Goal: Task Accomplishment & Management: Manage account settings

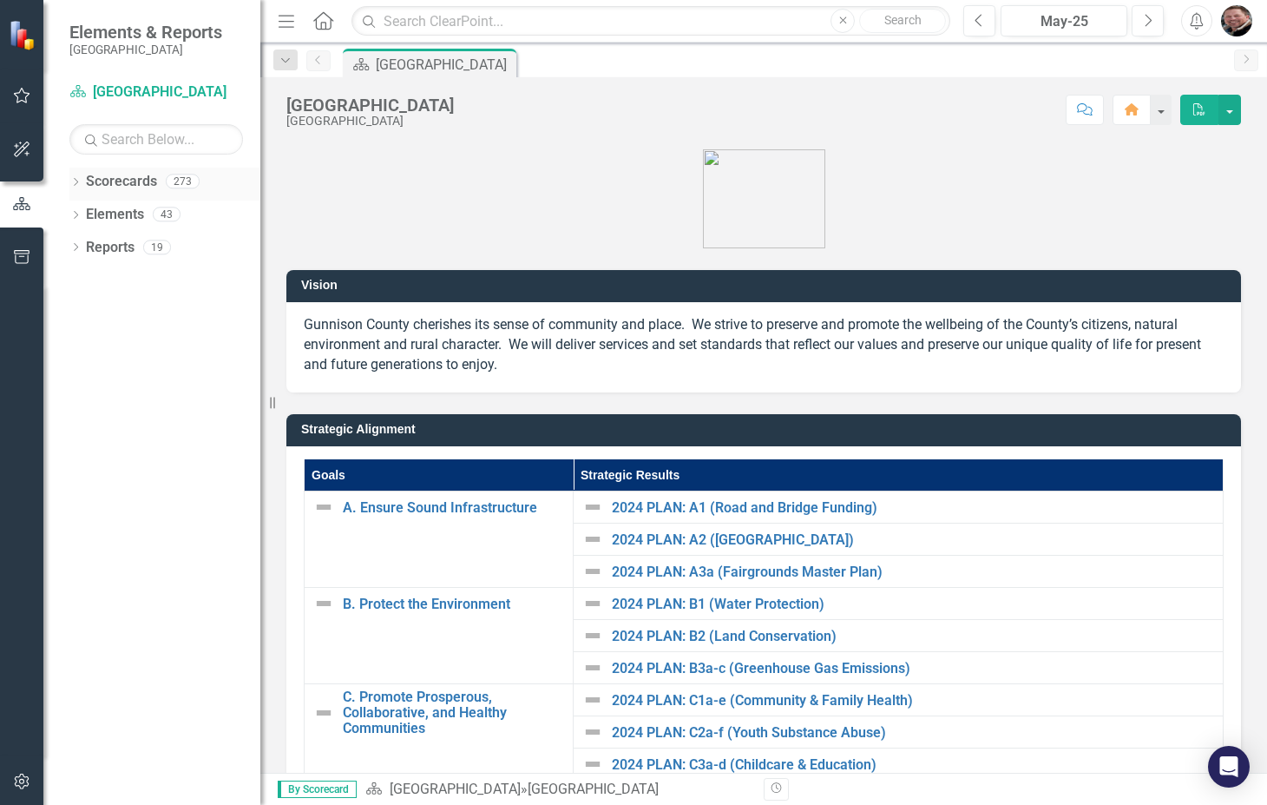
click at [76, 181] on icon "Dropdown" at bounding box center [75, 184] width 12 height 10
click at [84, 214] on icon "Dropdown" at bounding box center [84, 213] width 13 height 10
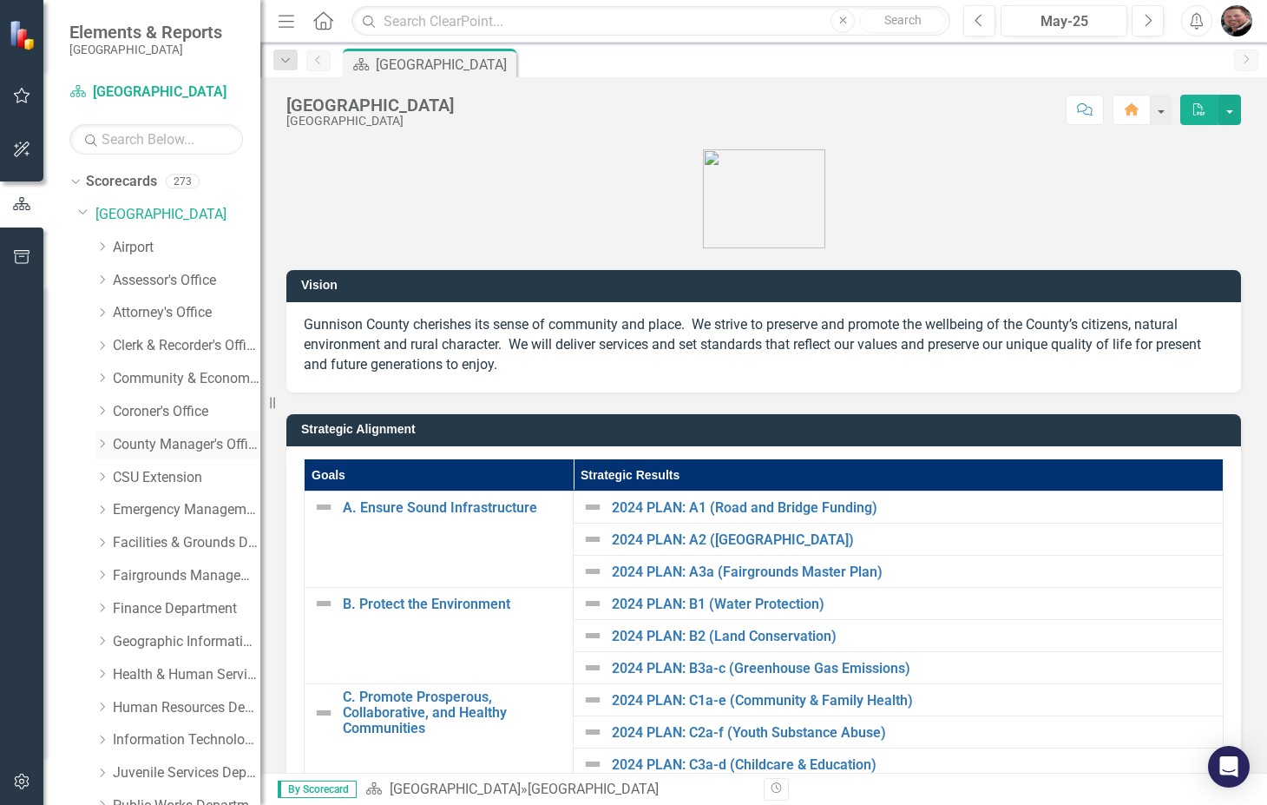
click at [100, 439] on icon "Dropdown" at bounding box center [101, 443] width 13 height 10
click at [173, 503] on link "[PERSON_NAME]" at bounding box center [195, 510] width 130 height 20
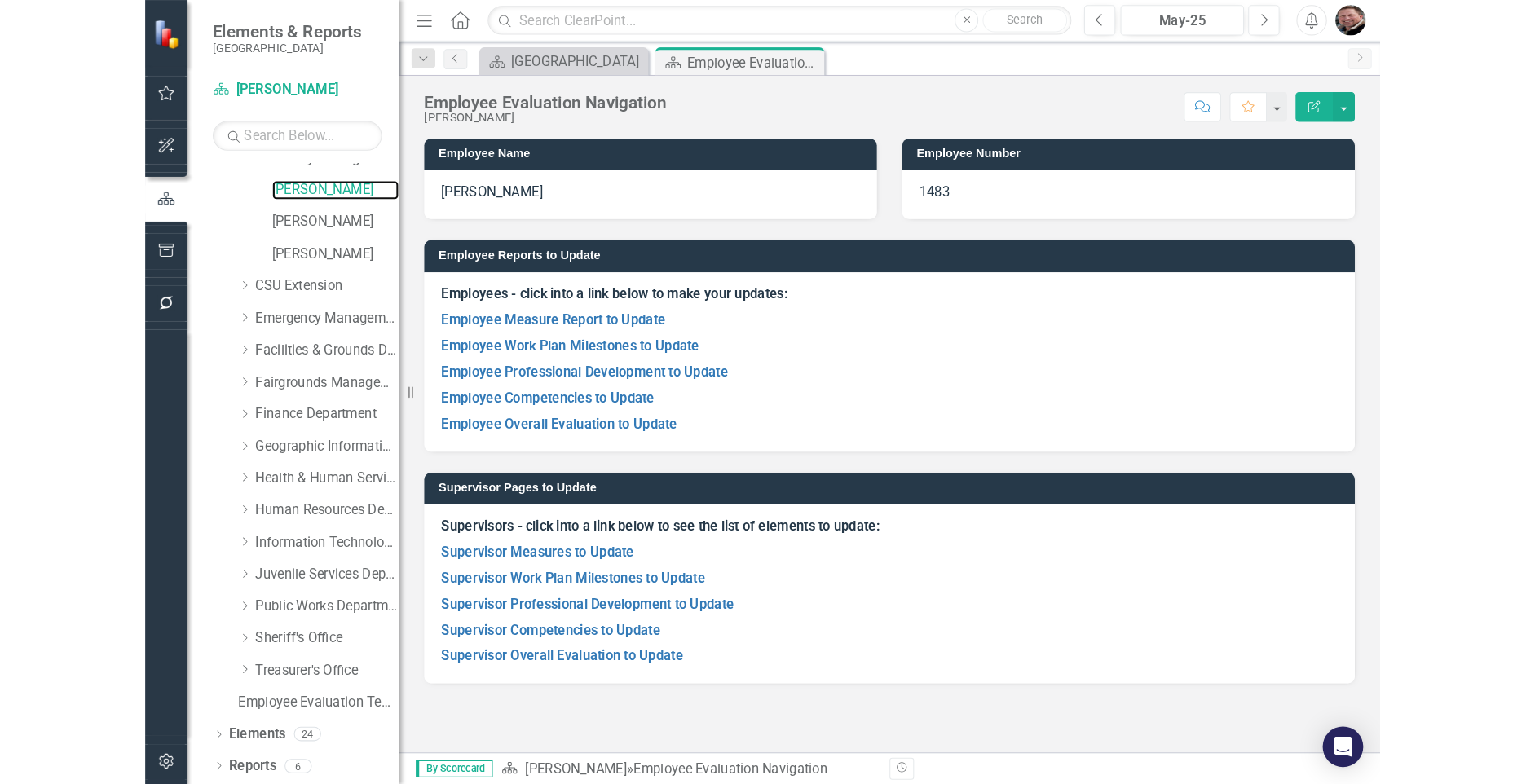
scroll to position [268, 0]
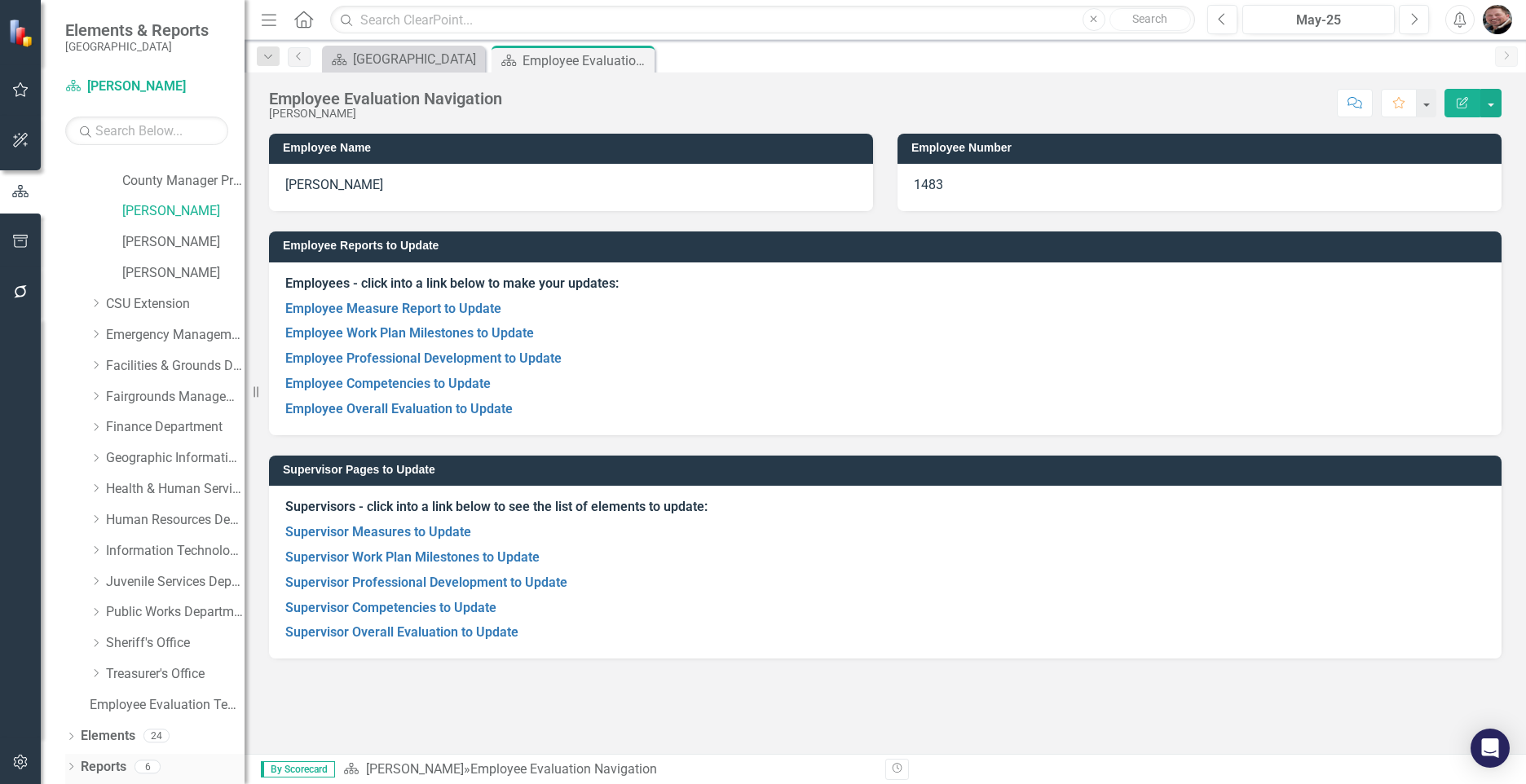
click at [71, 755] on div "Dropdown Reports 6" at bounding box center [154, 769] width 179 height 31
click at [81, 755] on link "Reports" at bounding box center [103, 767] width 46 height 19
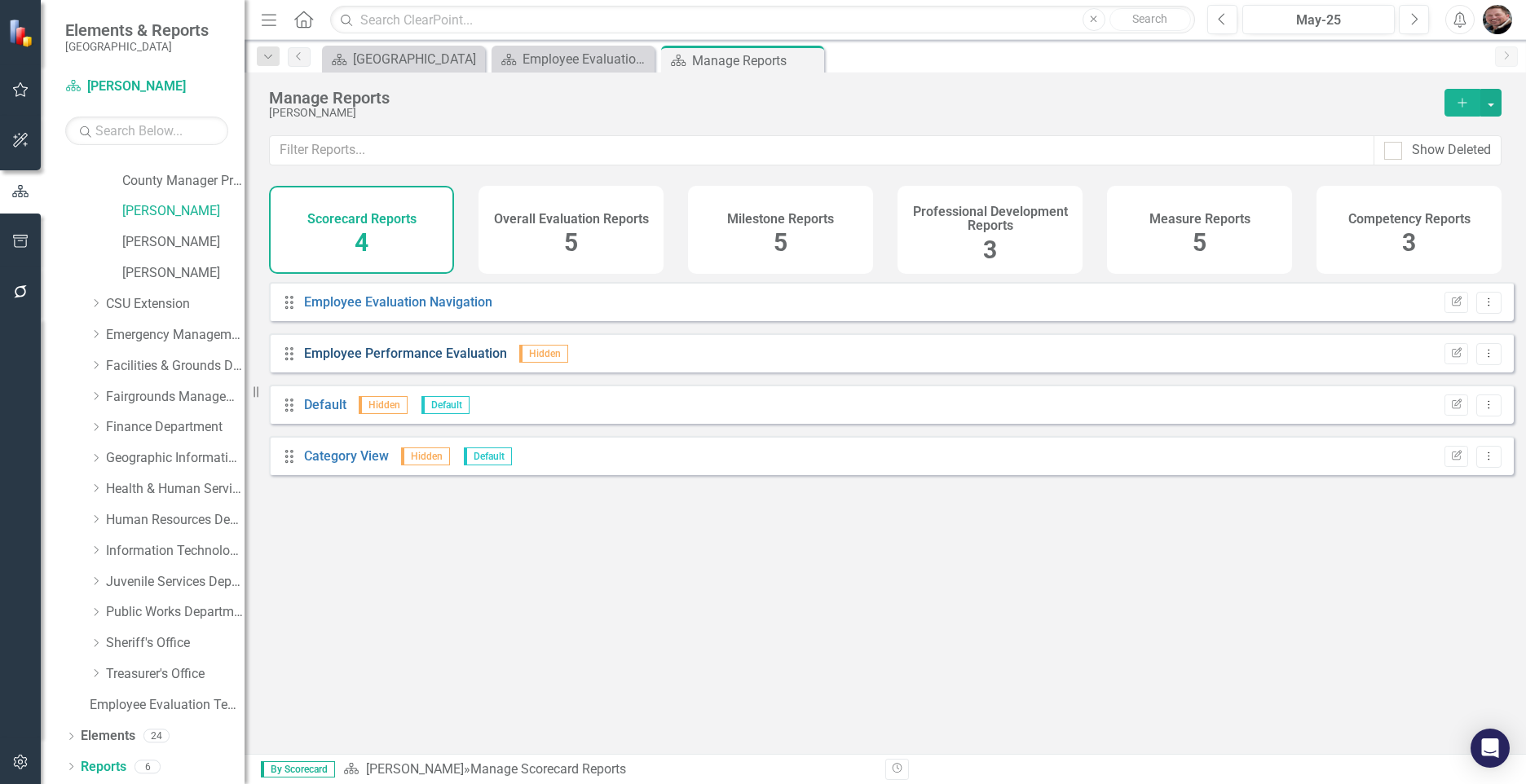
click at [380, 361] on link "Employee Performance Evaluation" at bounding box center [406, 353] width 203 height 15
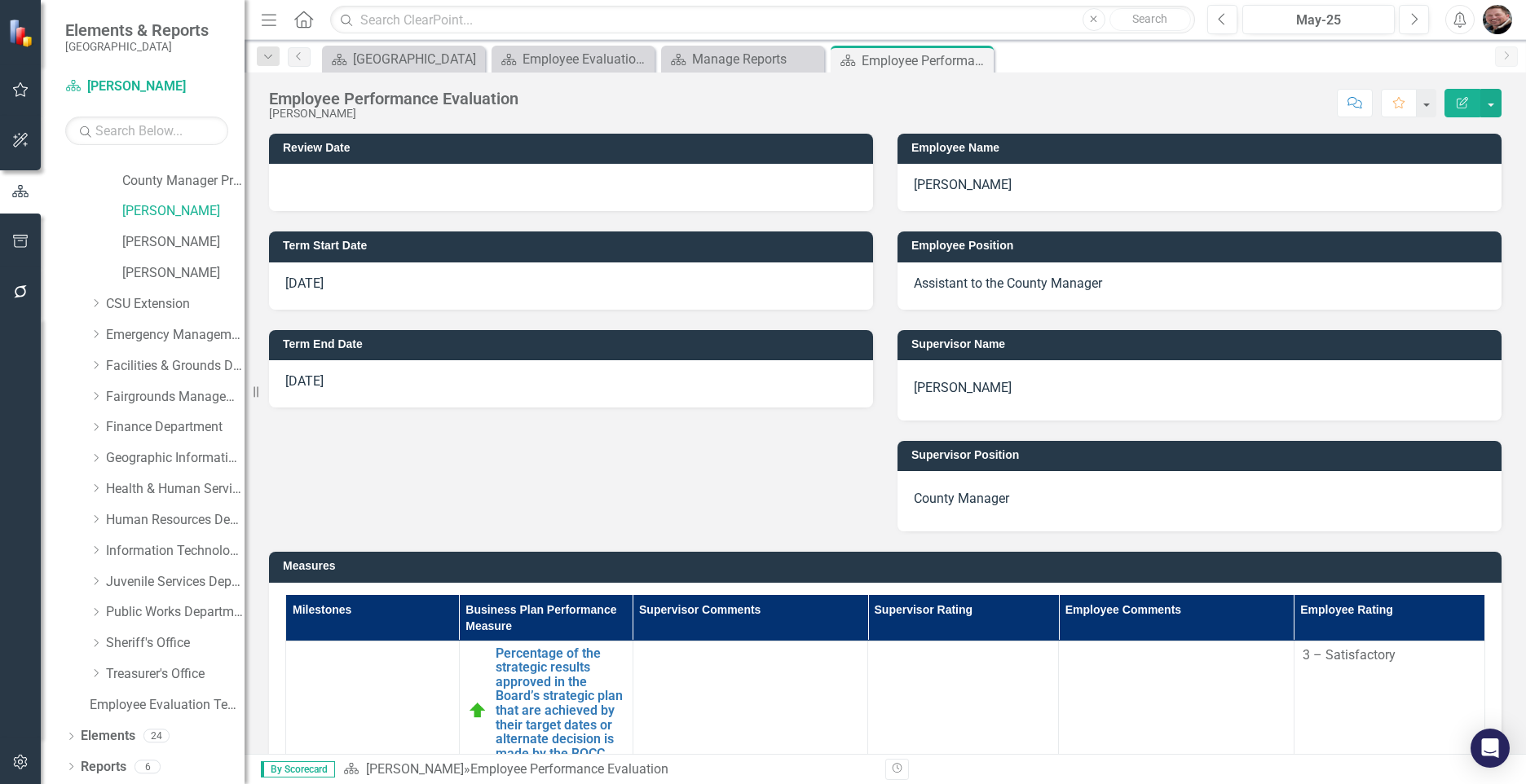
click at [386, 380] on p "[DATE]" at bounding box center [571, 382] width 572 height 19
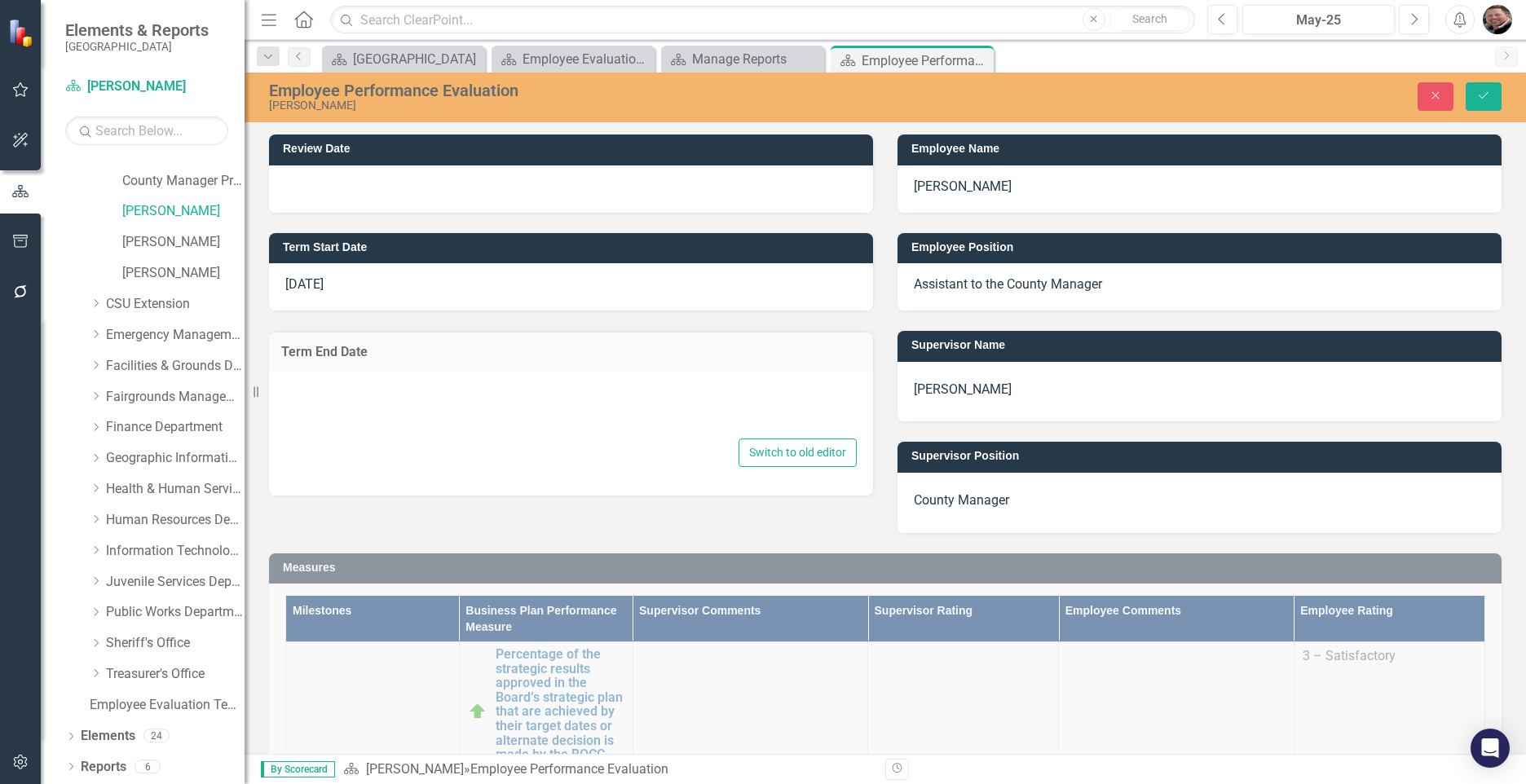
type textarea "<p>{[o472854][custom93532]}</p>"
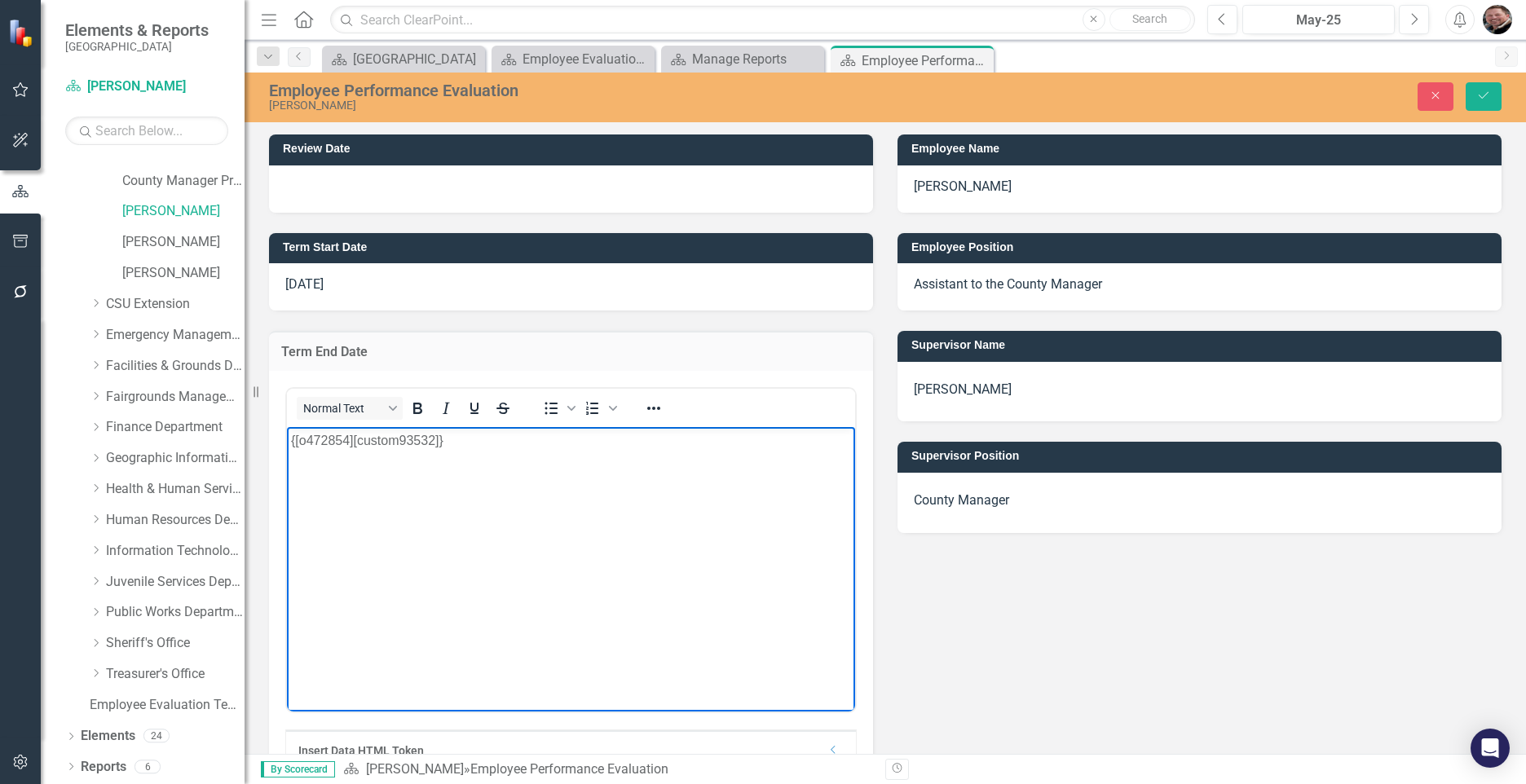
drag, startPoint x: 397, startPoint y: 475, endPoint x: 406, endPoint y: 482, distance: 11.4
click at [404, 479] on body "{[o472854][custom93532]}" at bounding box center [571, 548] width 568 height 244
click at [422, 522] on body "{[o472854][custom93532]}" at bounding box center [571, 548] width 568 height 244
click at [654, 410] on icon "Reveal or hide additional toolbar items" at bounding box center [654, 407] width 13 height 3
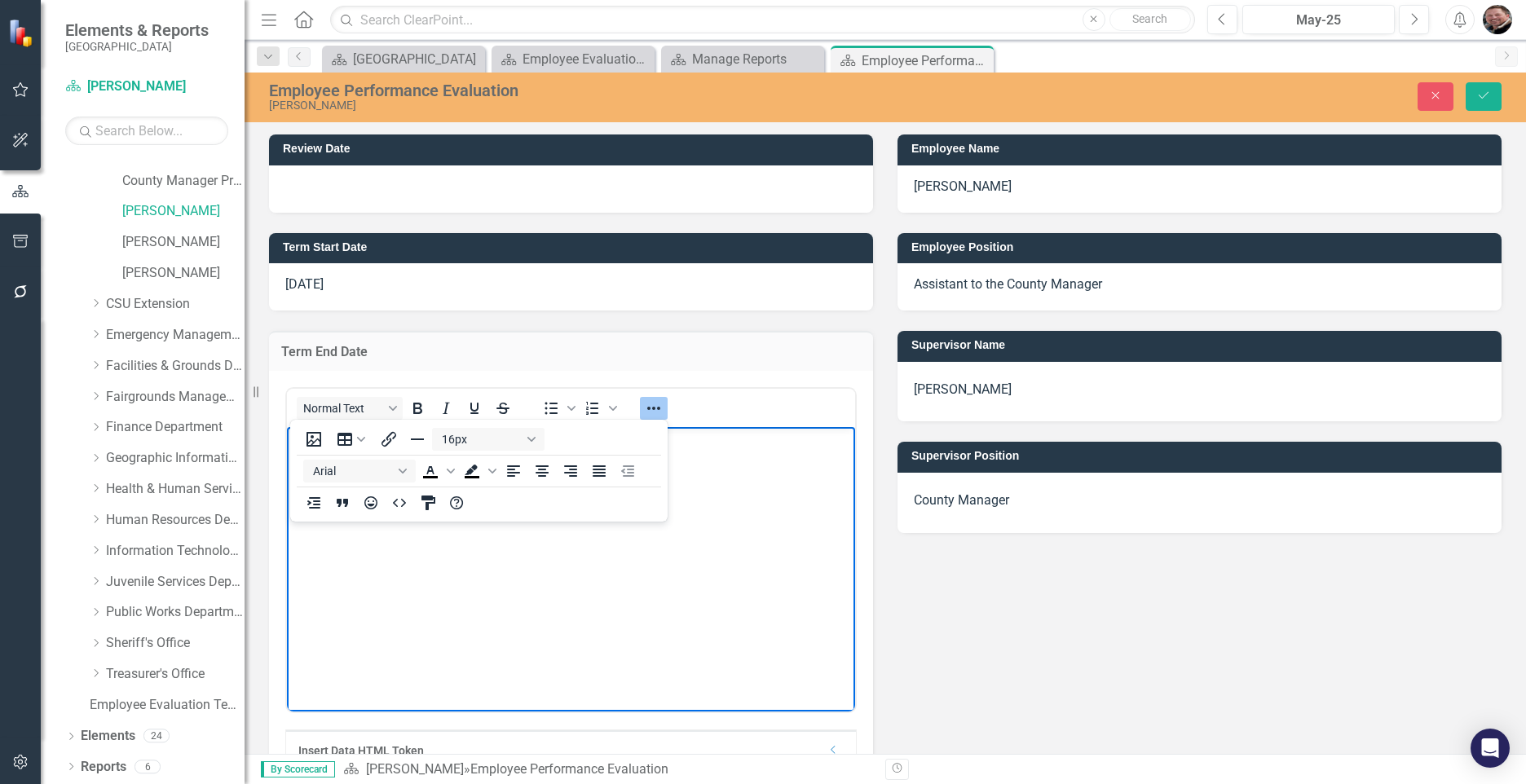
click at [572, 572] on body "{[o472854][custom93532]}" at bounding box center [571, 548] width 568 height 244
click at [545, 572] on body "{[o472854][custom93532]}" at bounding box center [571, 548] width 568 height 244
click at [650, 325] on div "Term End Date <p>{[o472854][custom93532]}</p> Normal Text To open the popup, pr…" at bounding box center [570, 575] width 628 height 529
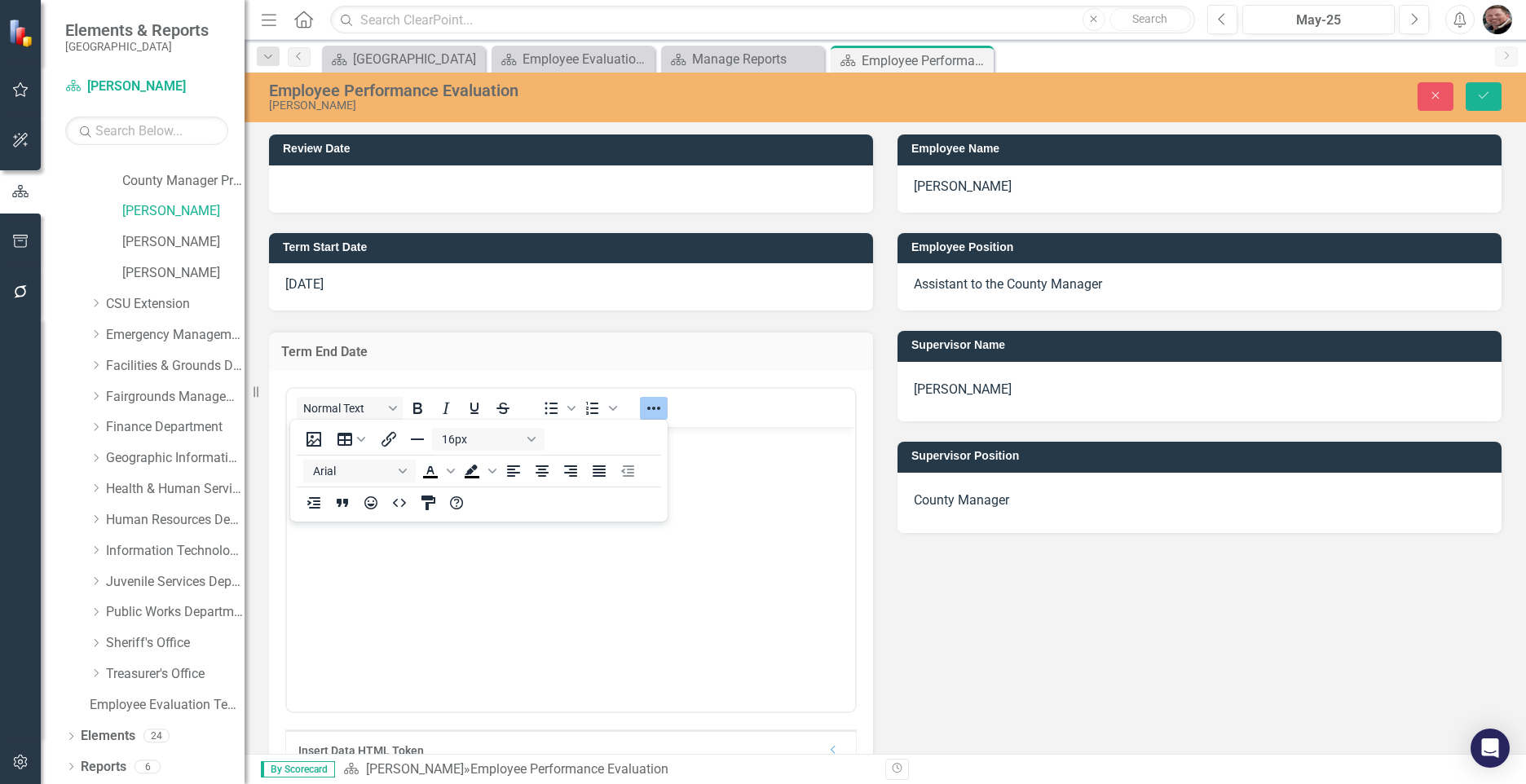
click at [364, 356] on h3 "Term End Date" at bounding box center [570, 352] width 579 height 15
click at [359, 351] on h3 "Term End Date" at bounding box center [570, 352] width 579 height 15
click at [337, 332] on div "Term End Date" at bounding box center [570, 350] width 604 height 40
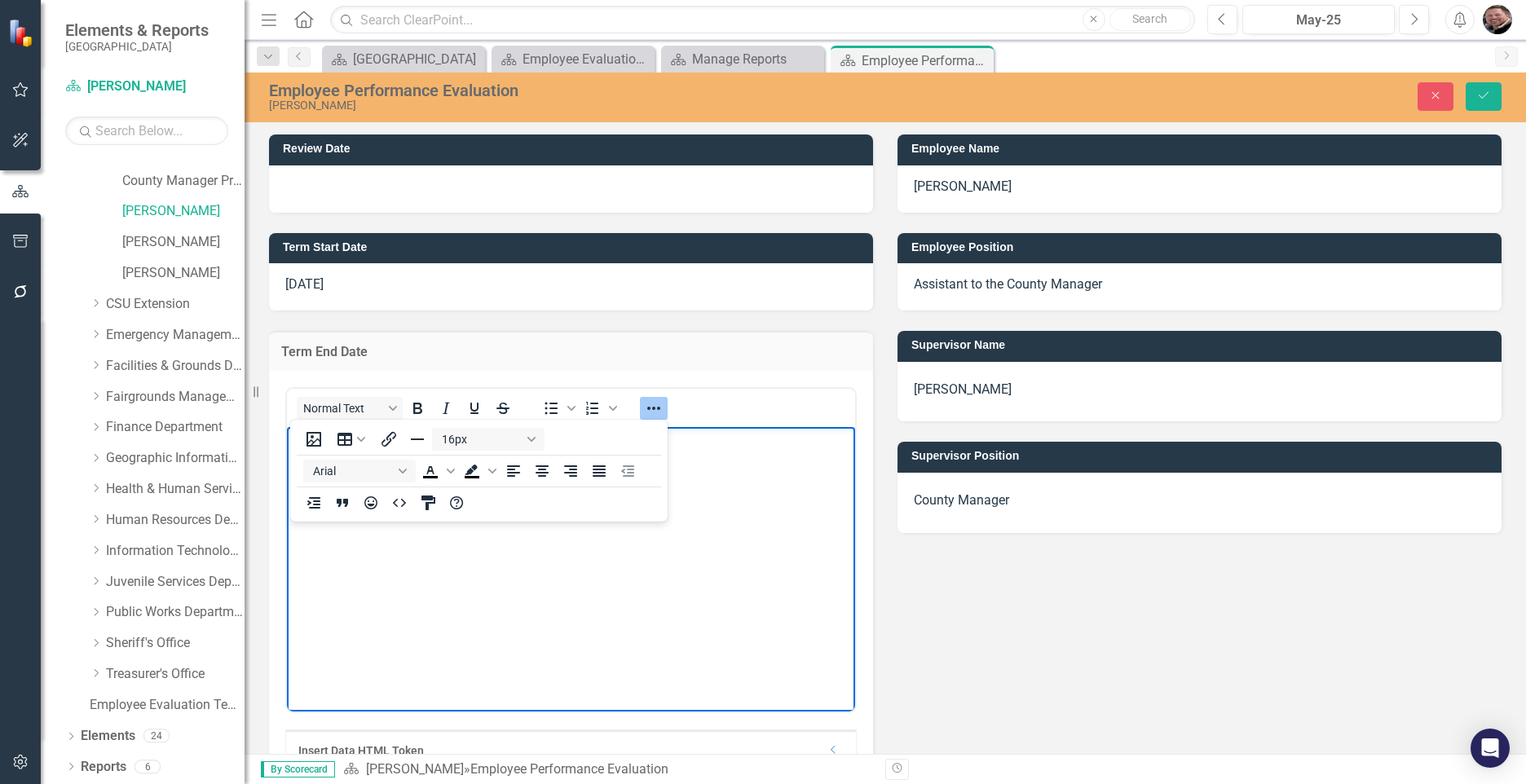
click at [492, 586] on body "{[o472854][custom93532]}" at bounding box center [571, 548] width 568 height 244
click at [1190, 97] on icon "Close" at bounding box center [1436, 95] width 15 height 11
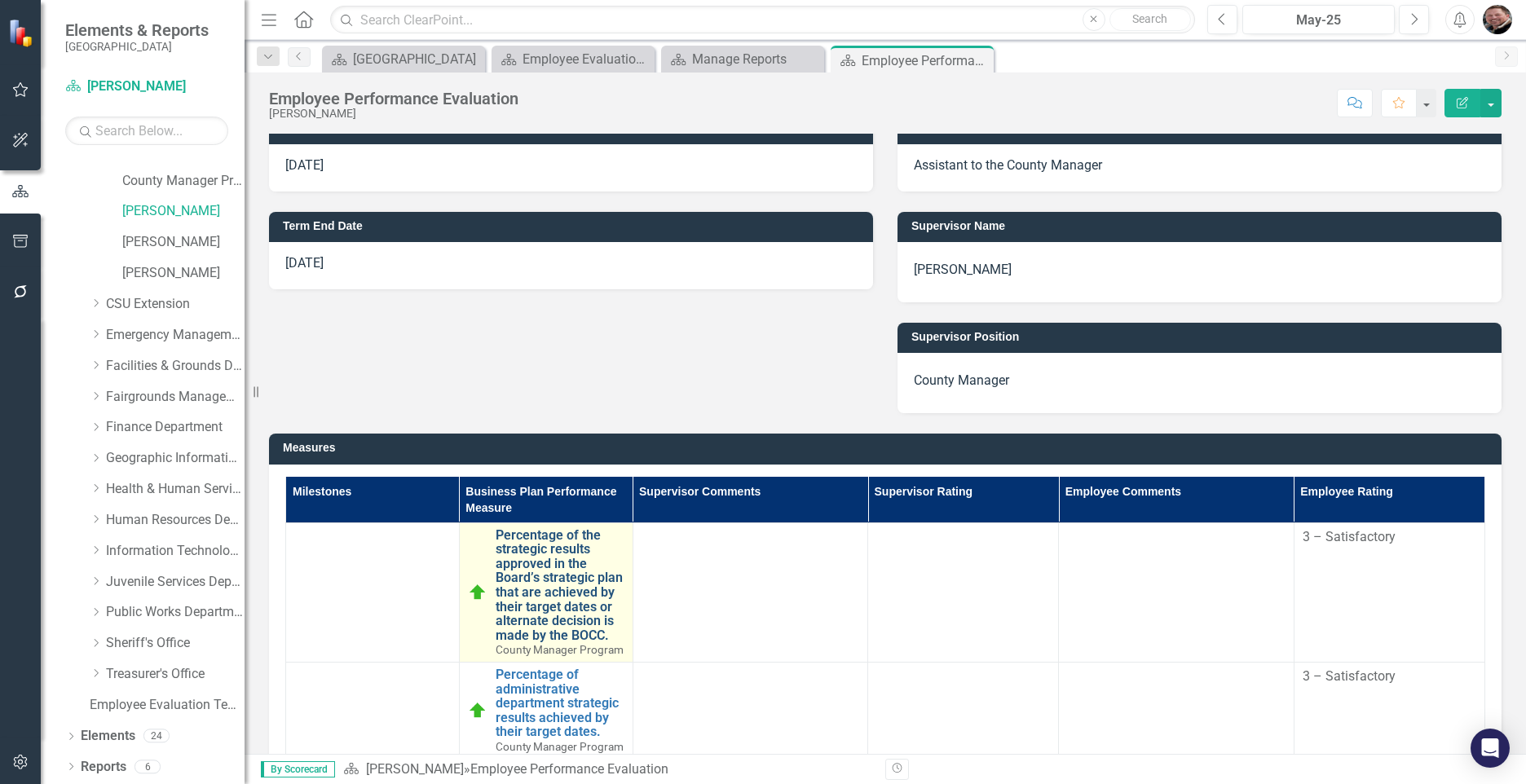
scroll to position [82, 0]
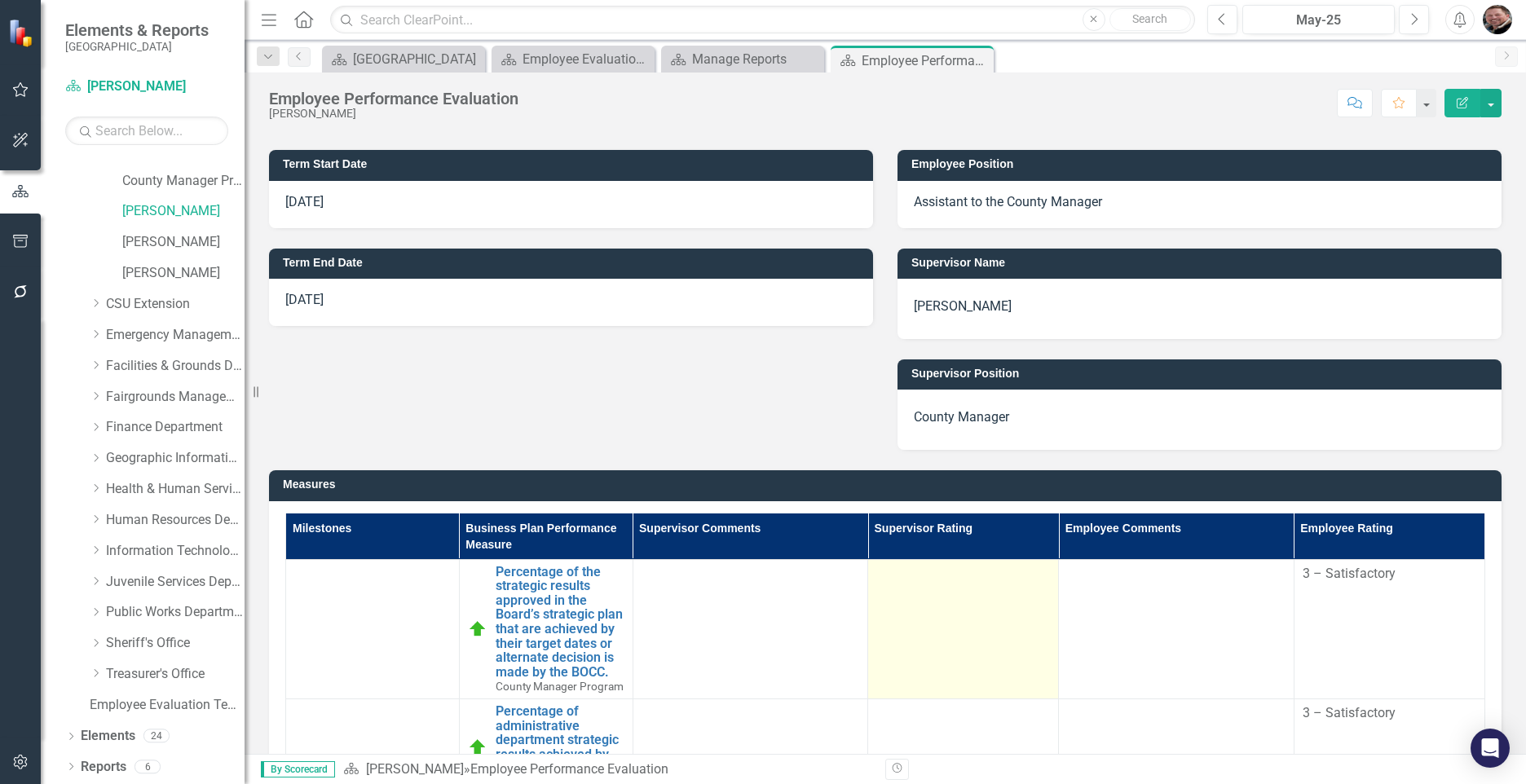
click at [942, 651] on td at bounding box center [963, 628] width 191 height 139
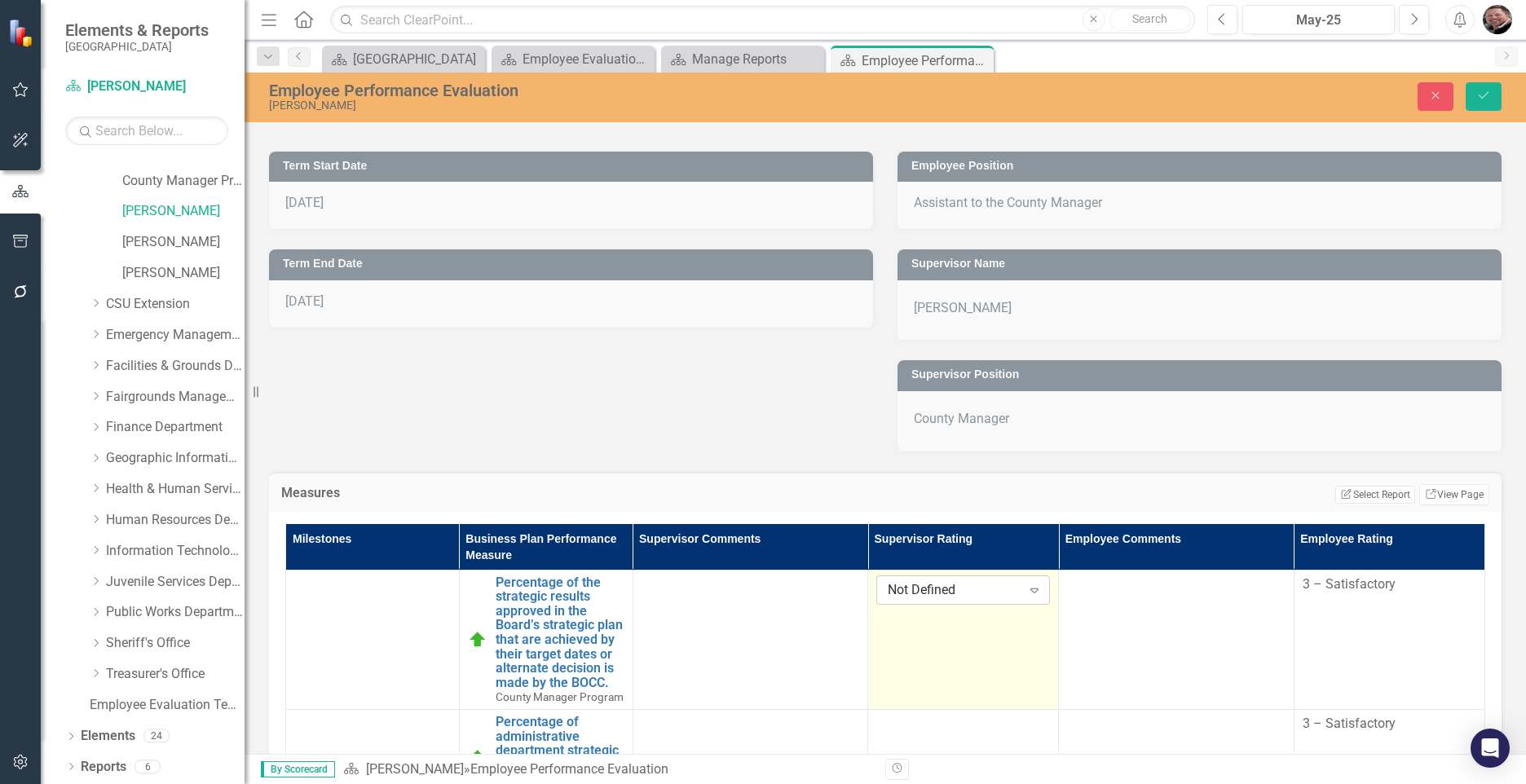
click at [1026, 595] on icon "Expand" at bounding box center [1034, 591] width 16 height 13
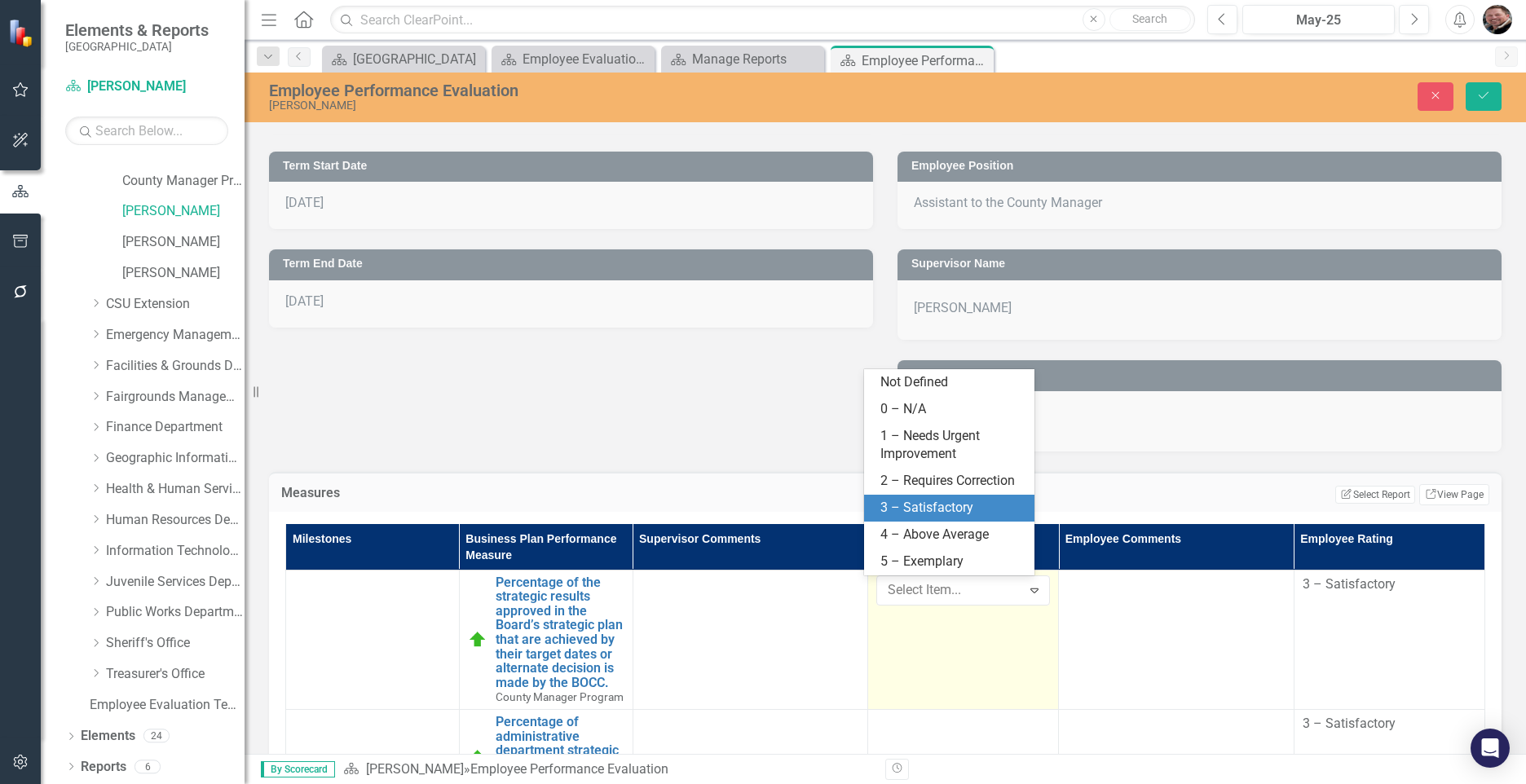
click at [946, 505] on div "3 – Satisfactory" at bounding box center [952, 508] width 144 height 19
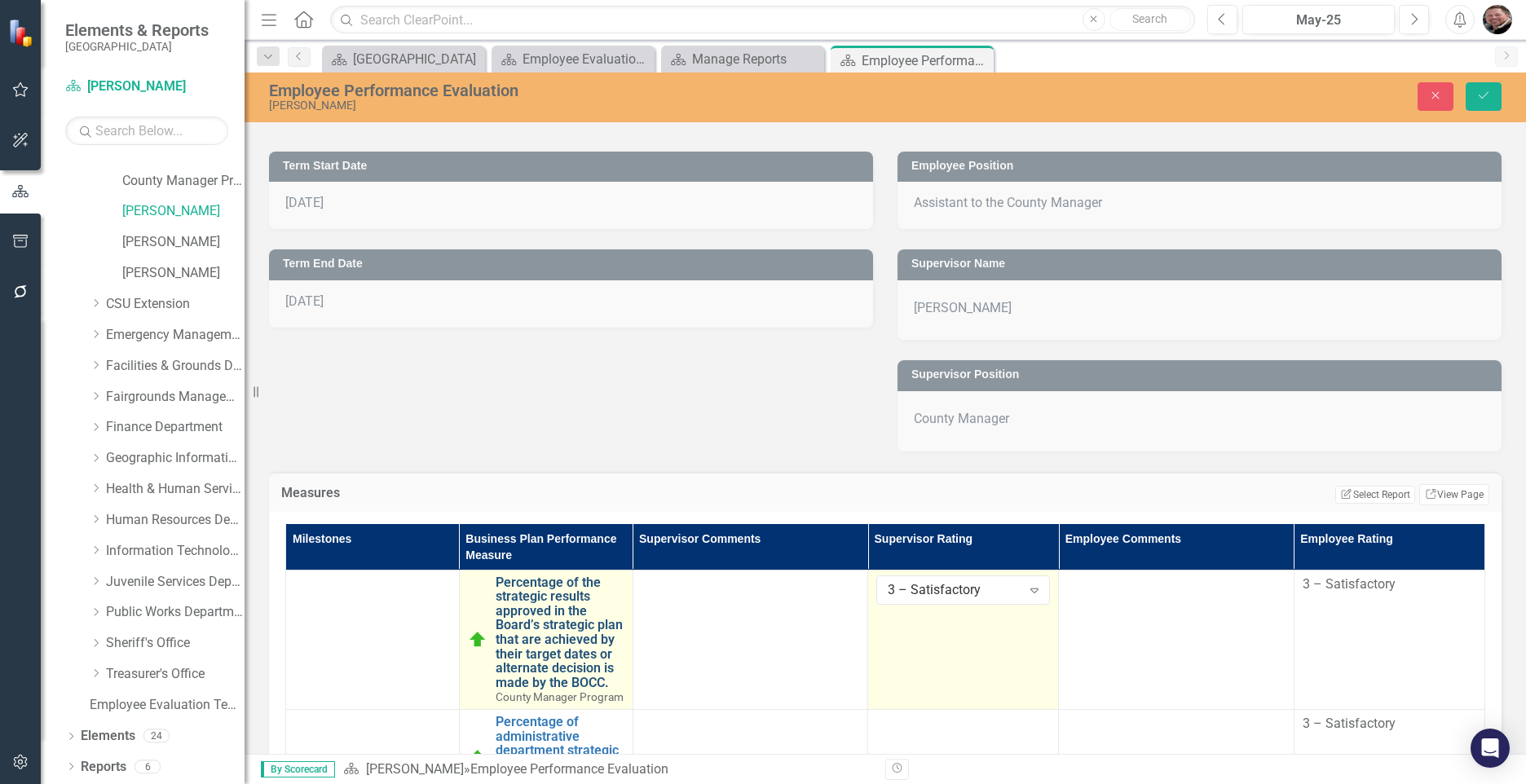
click at [530, 639] on link "Percentage of the strategic results approved in the Board’s strategic plan that…" at bounding box center [560, 633] width 129 height 115
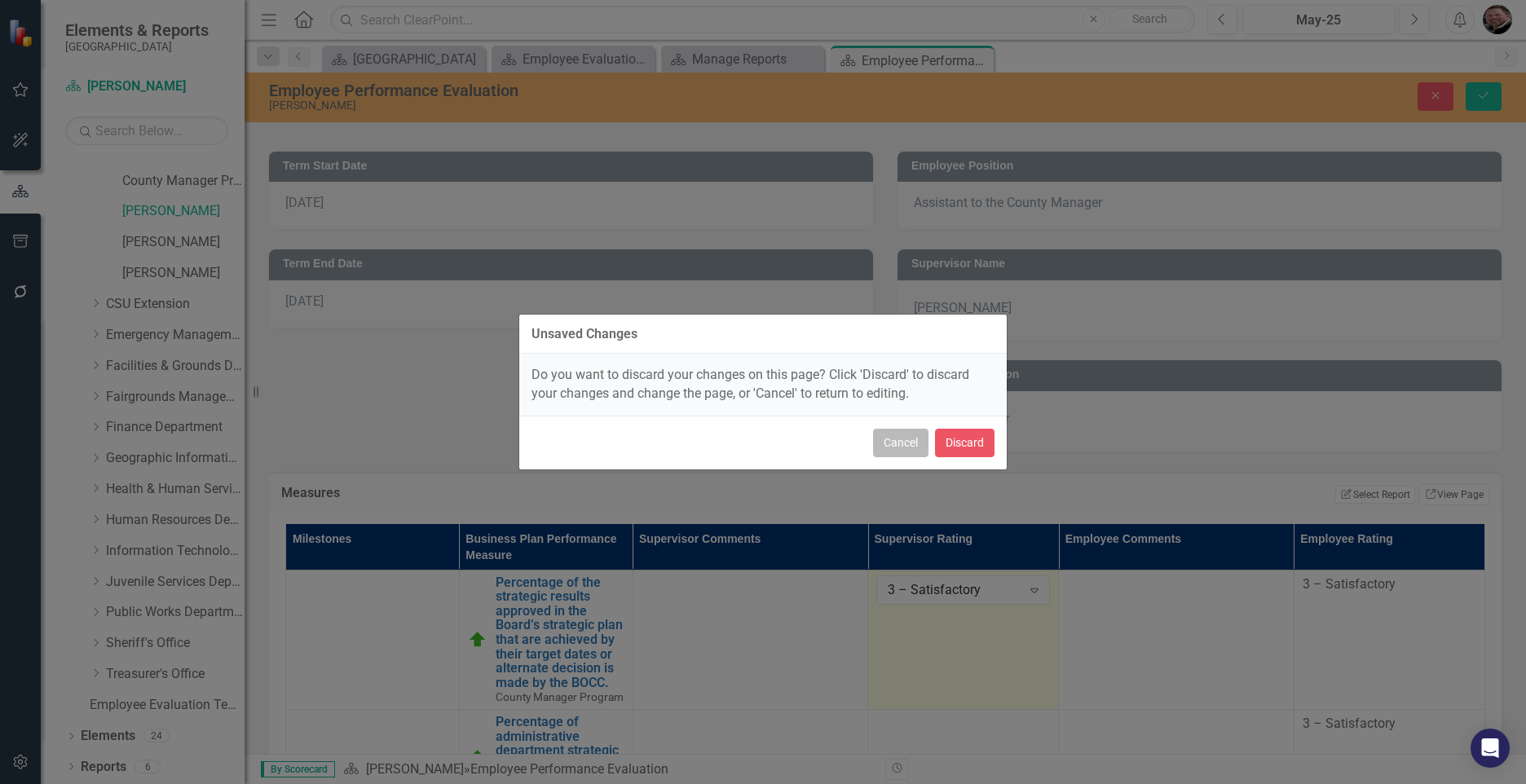
click at [897, 442] on button "Cancel" at bounding box center [901, 443] width 55 height 28
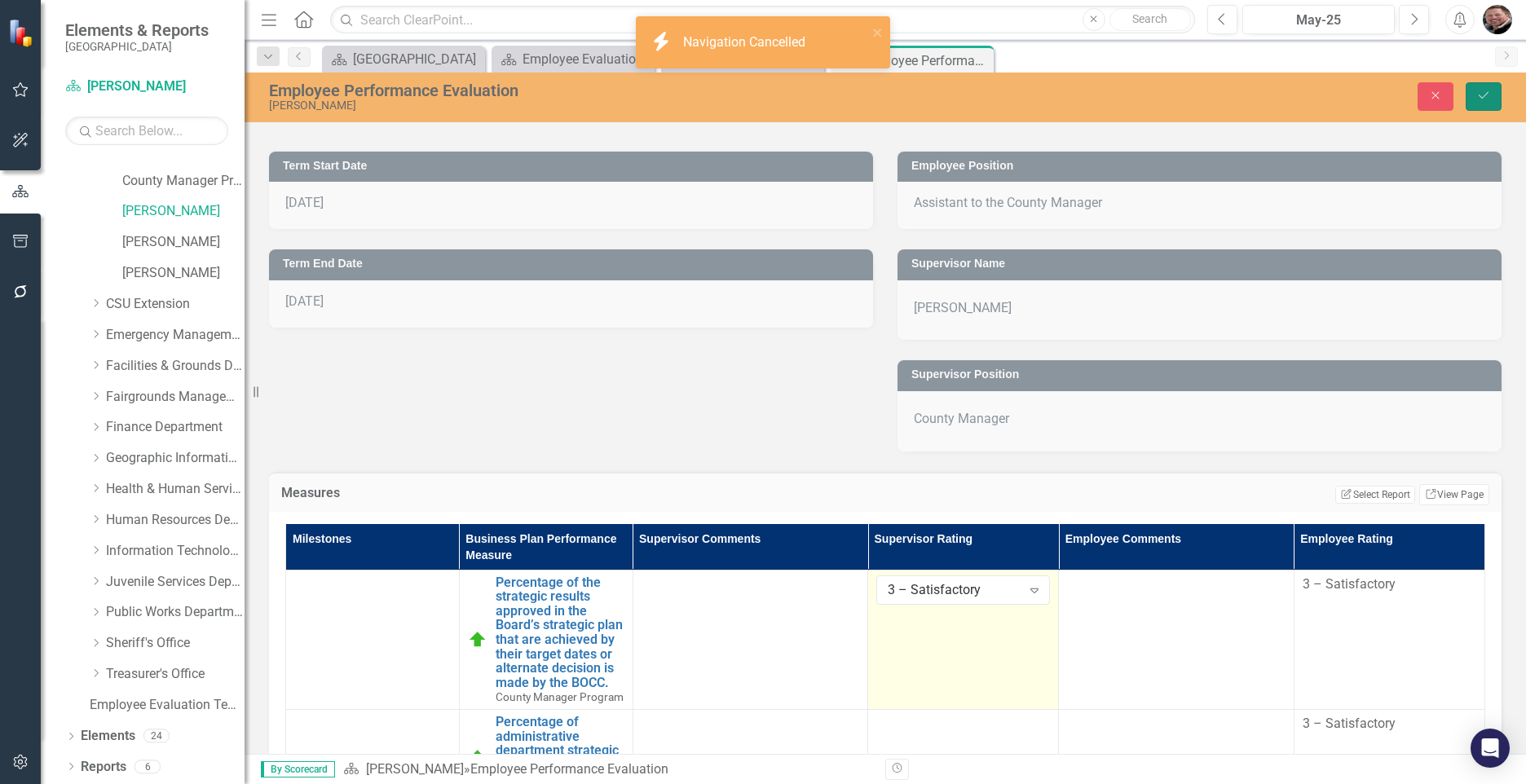
click at [1190, 87] on button "Save" at bounding box center [1484, 97] width 36 height 28
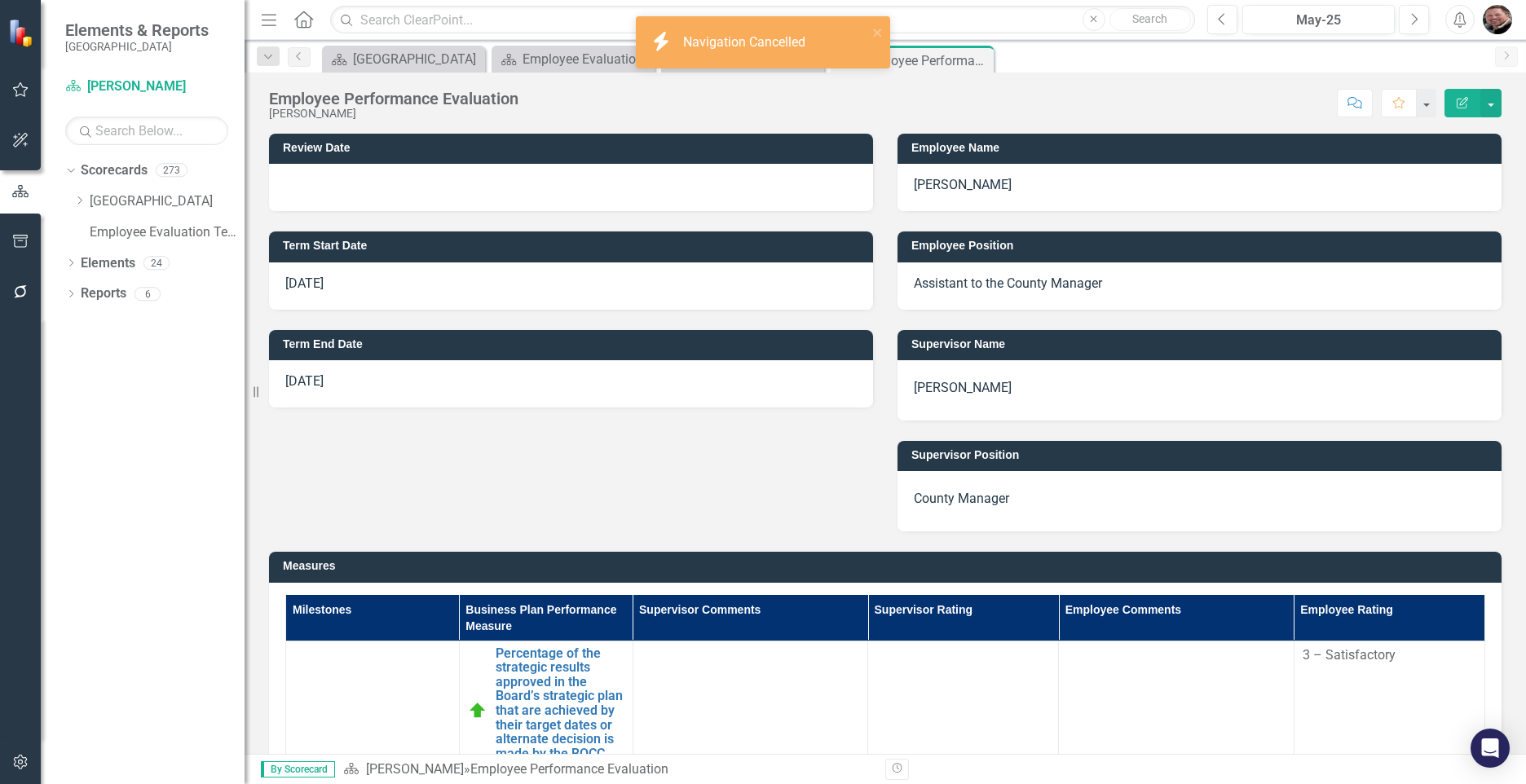
scroll to position [407, 0]
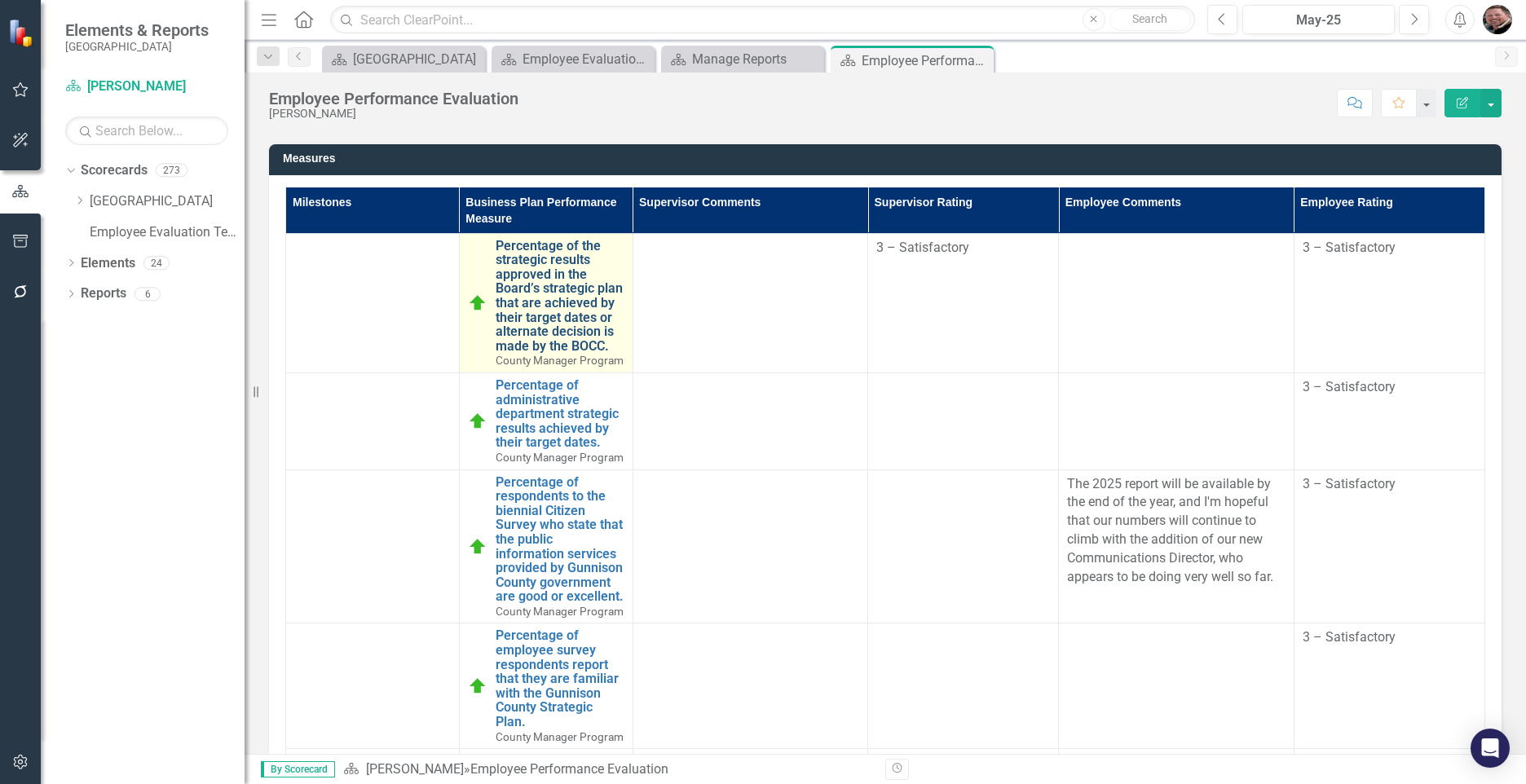
click at [540, 282] on link "Percentage of the strategic results approved in the Board’s strategic plan that…" at bounding box center [560, 296] width 129 height 115
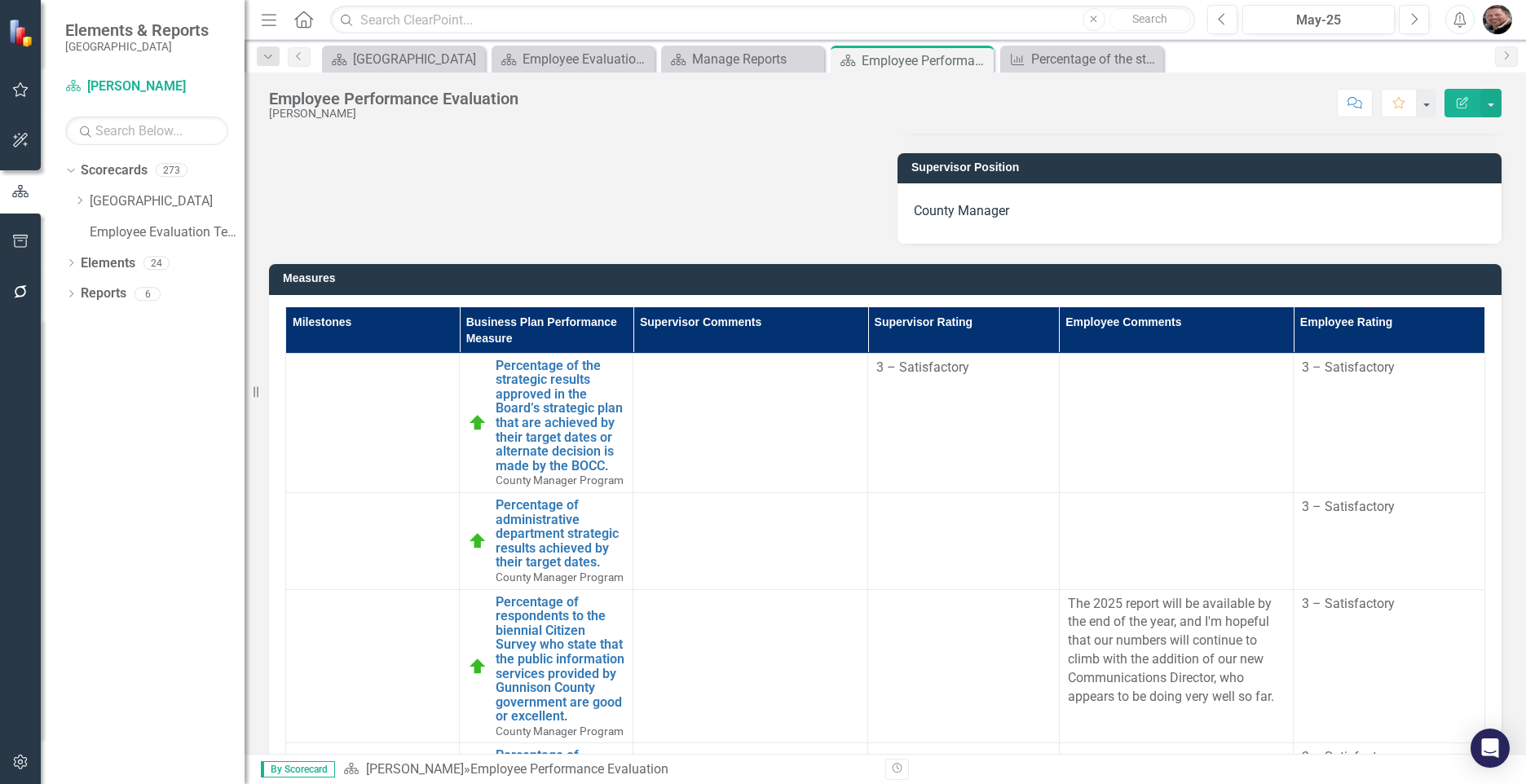
scroll to position [326, 0]
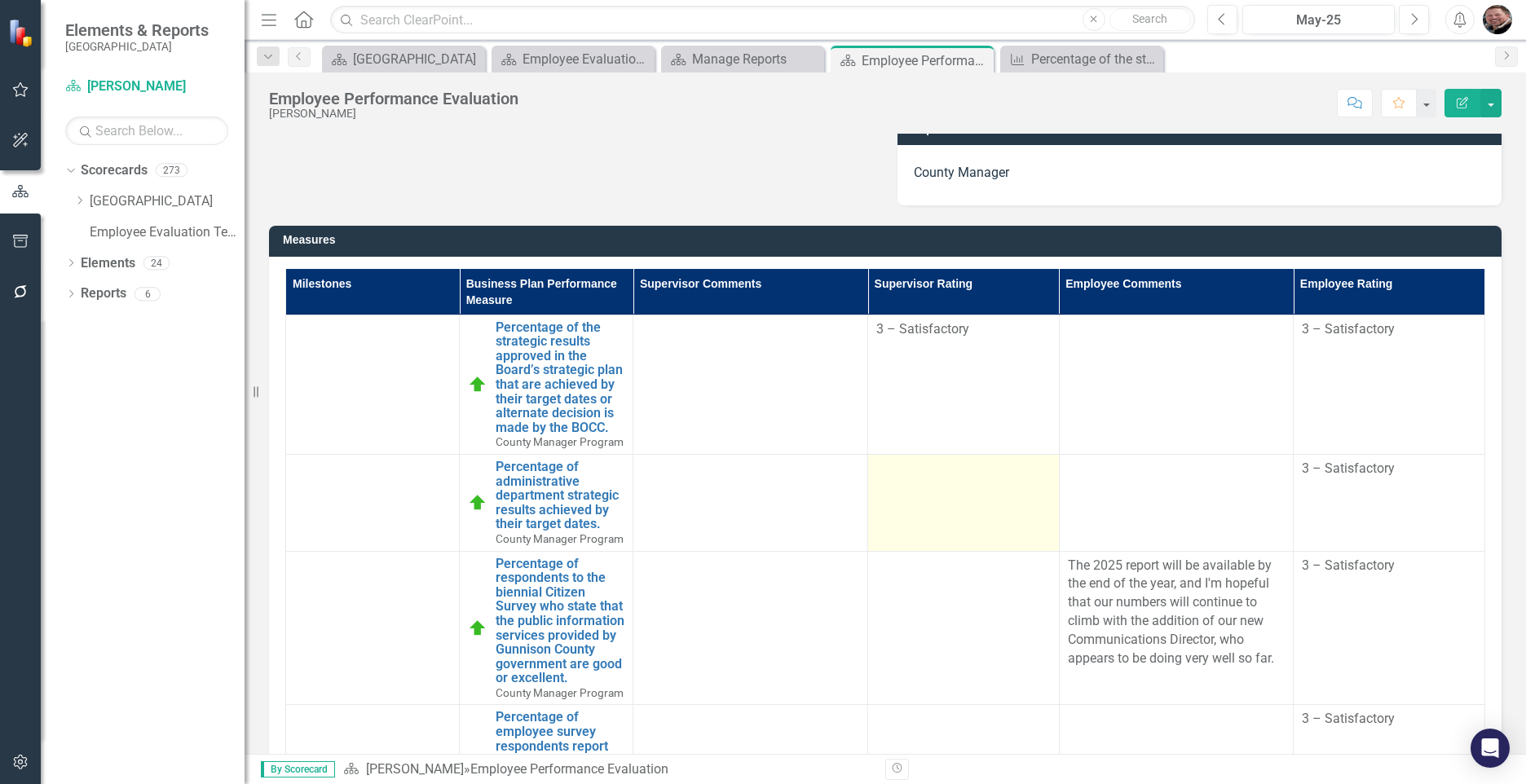
click at [948, 544] on td at bounding box center [964, 502] width 192 height 97
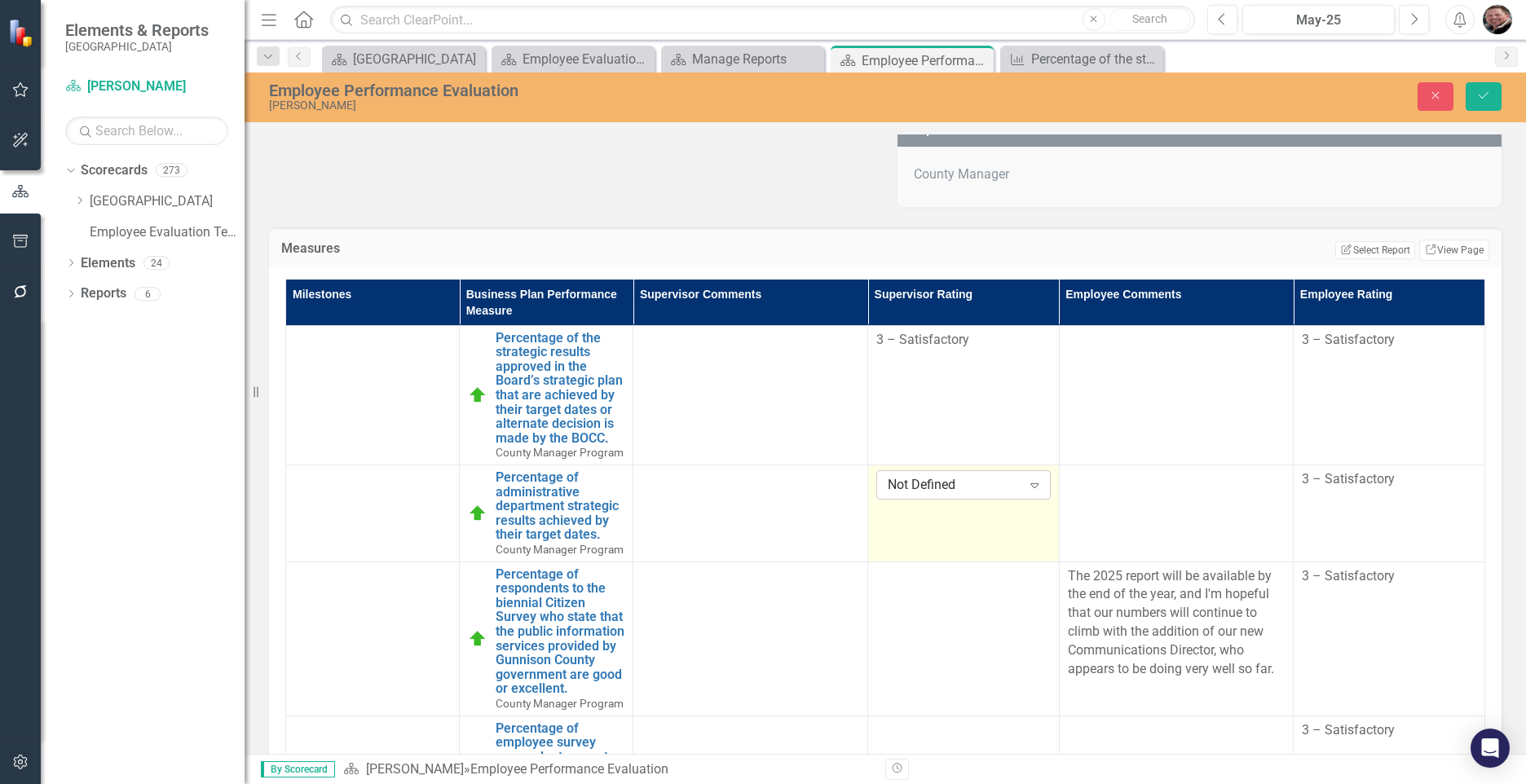
click at [1026, 491] on icon "Expand" at bounding box center [1034, 485] width 16 height 13
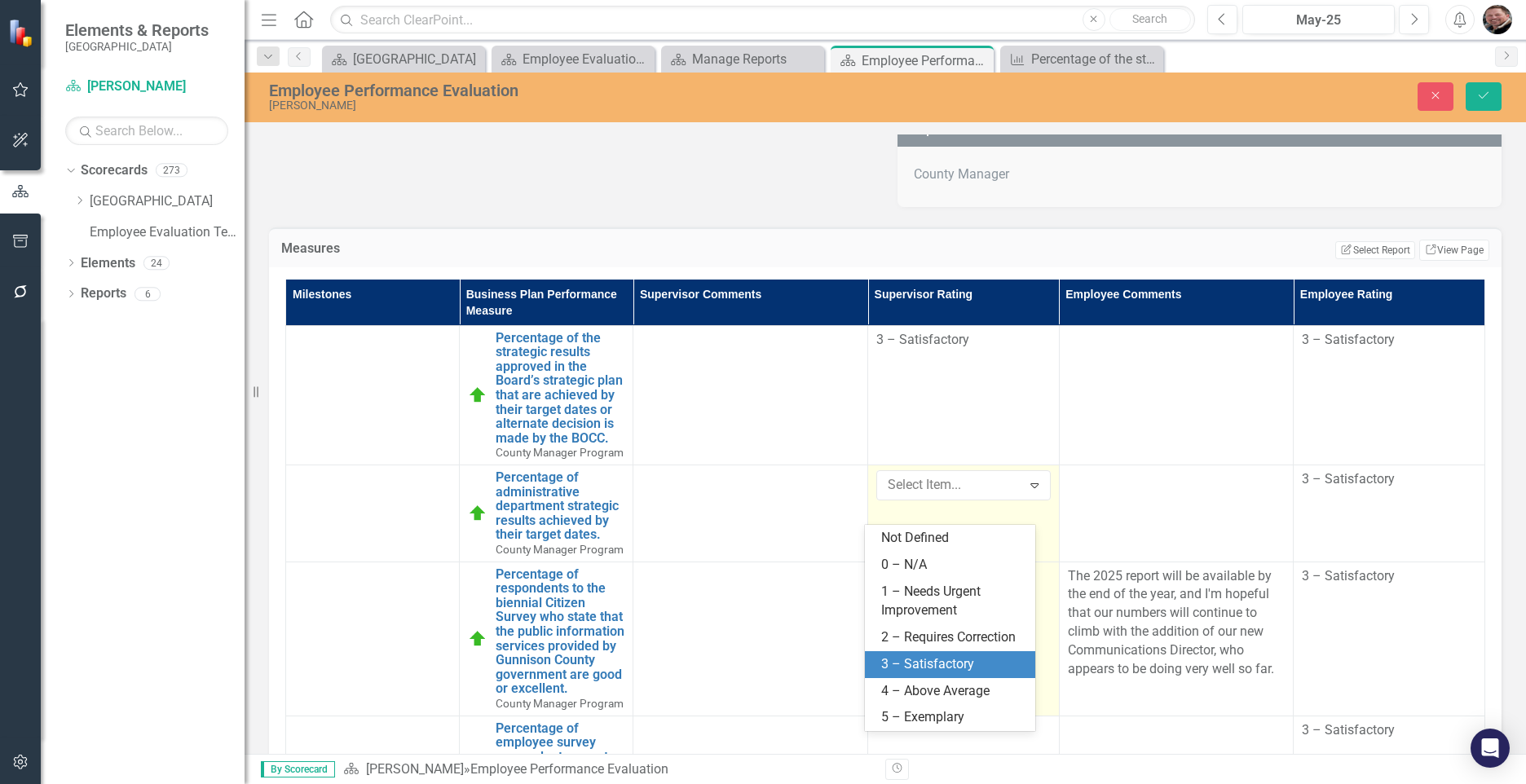
click at [931, 657] on div "3 – Satisfactory" at bounding box center [953, 665] width 145 height 19
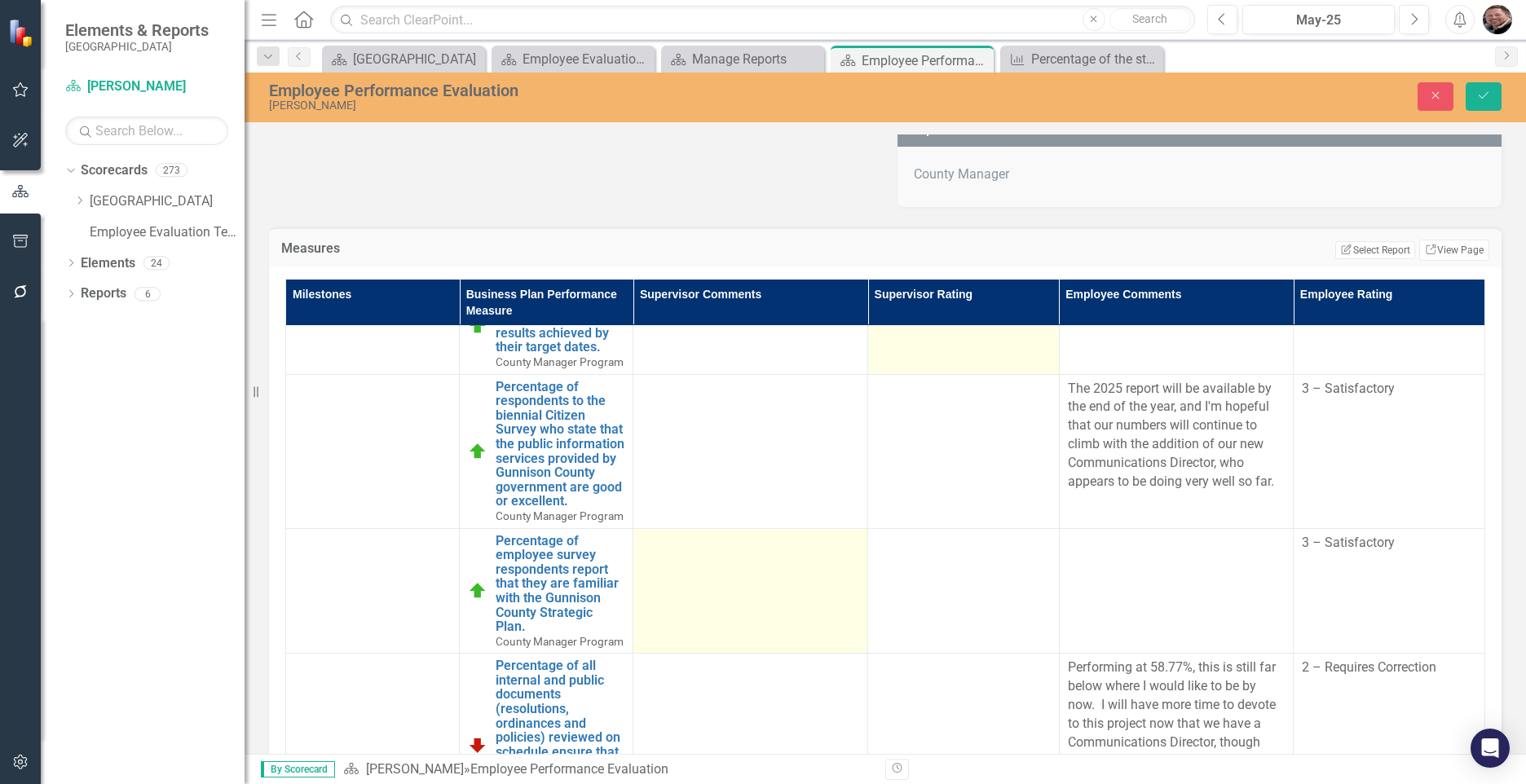
scroll to position [244, 0]
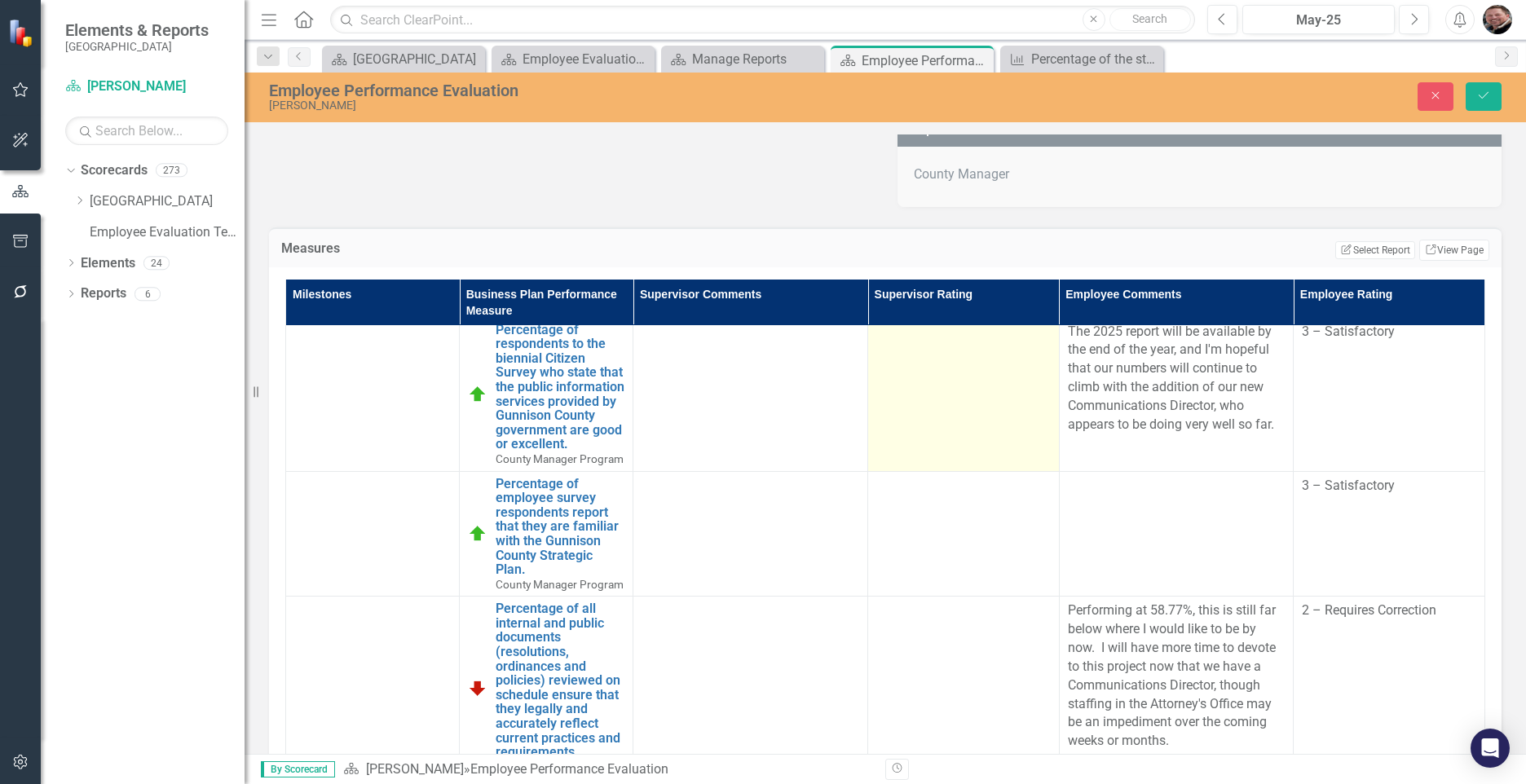
click at [945, 434] on td at bounding box center [964, 394] width 192 height 154
click at [1030, 341] on icon at bounding box center [1034, 338] width 8 height 5
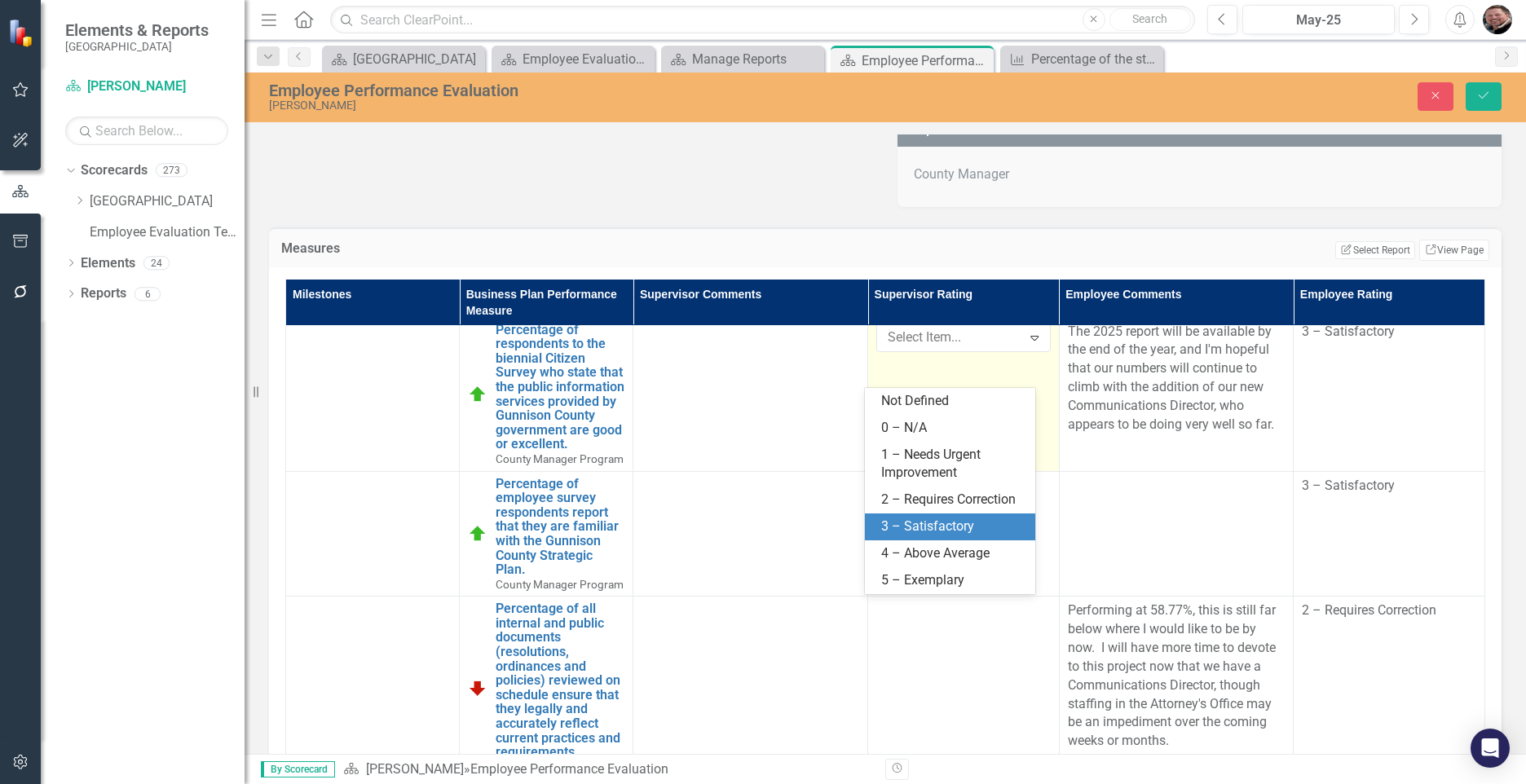
click at [921, 521] on div "3 – Satisfactory" at bounding box center [953, 527] width 145 height 19
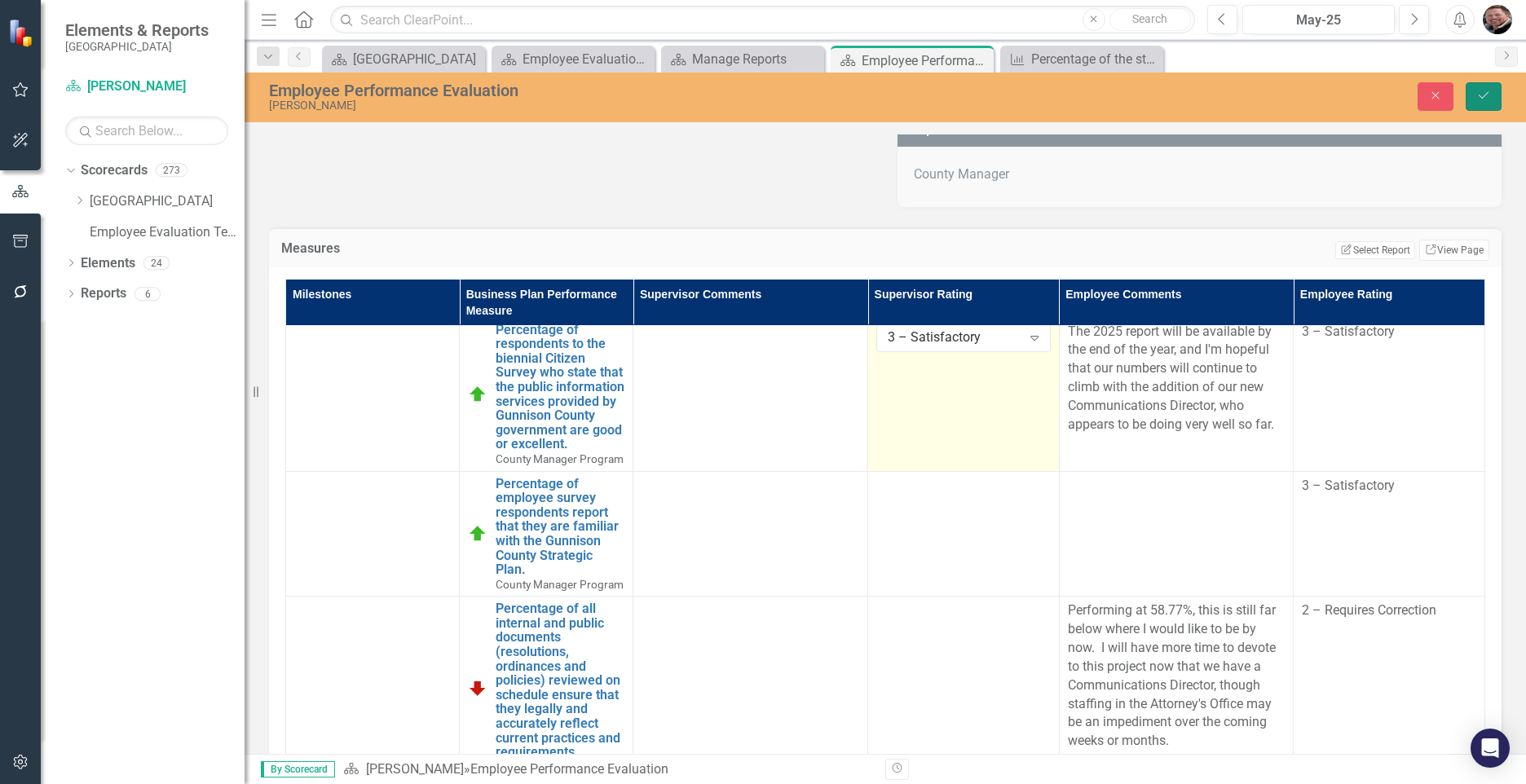
click at [1190, 90] on button "Save" at bounding box center [1484, 97] width 36 height 28
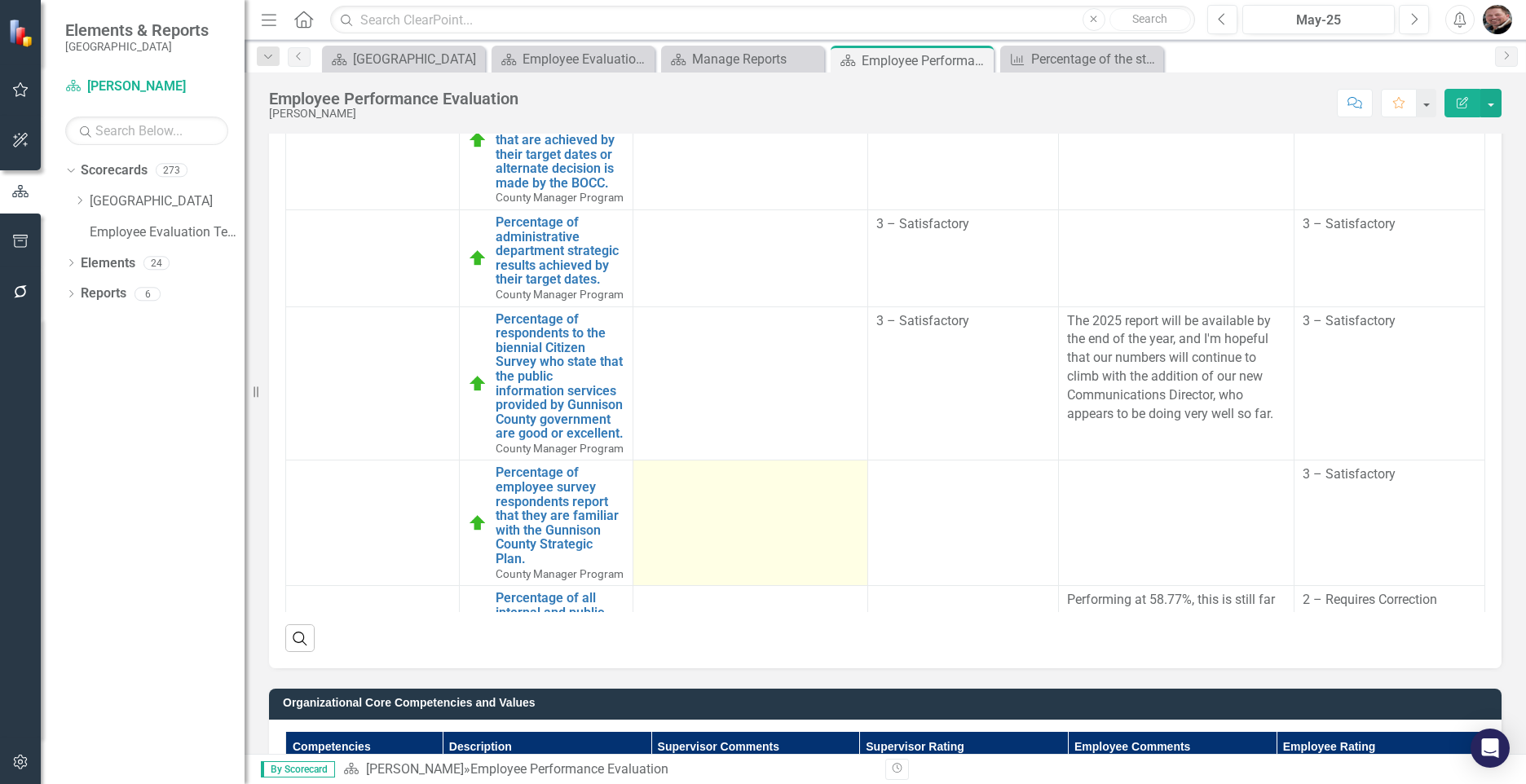
scroll to position [0, 0]
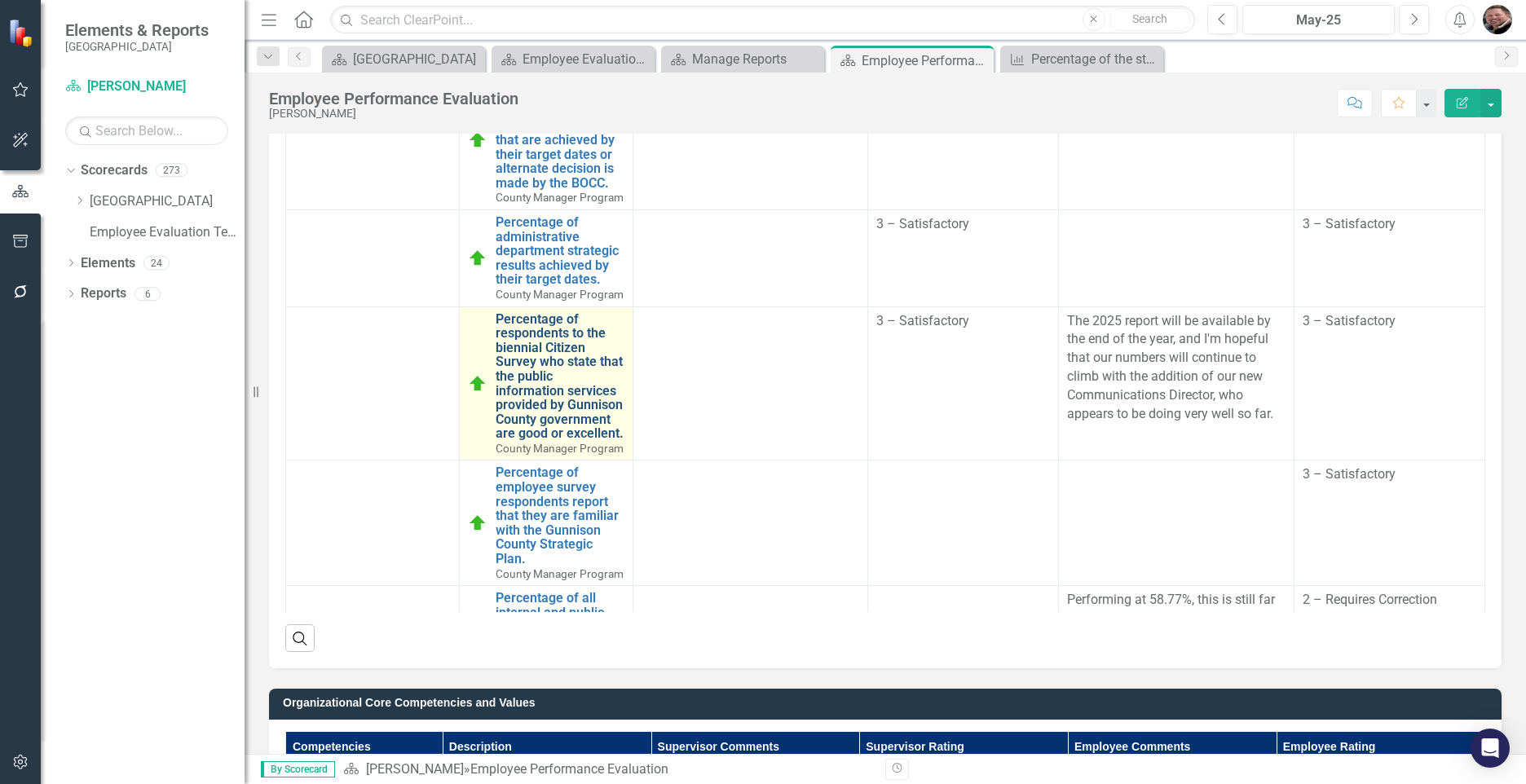
click at [559, 400] on link "Percentage of respondents to the biennial Citizen Survey who state that the pub…" at bounding box center [560, 376] width 129 height 129
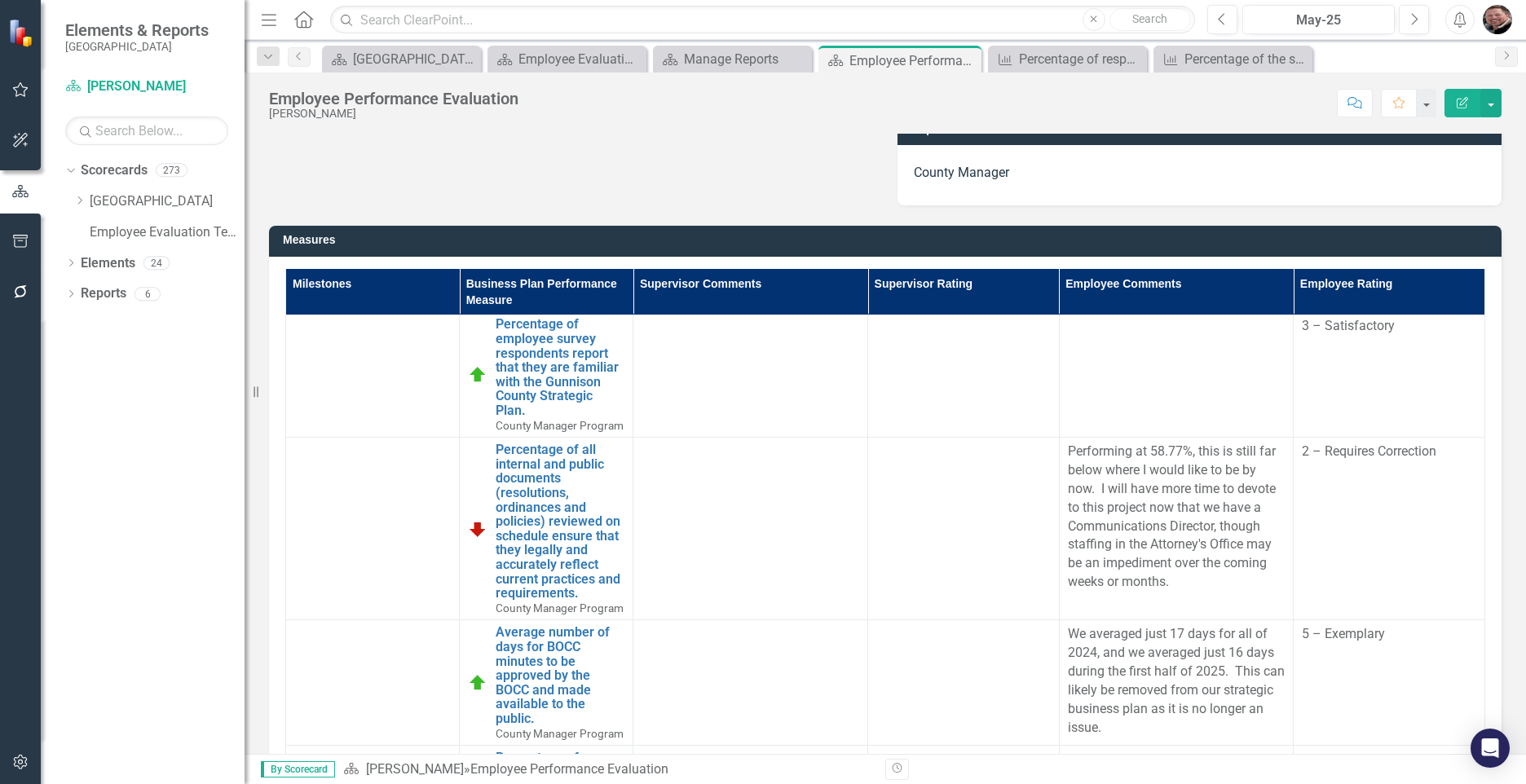
scroll to position [407, 0]
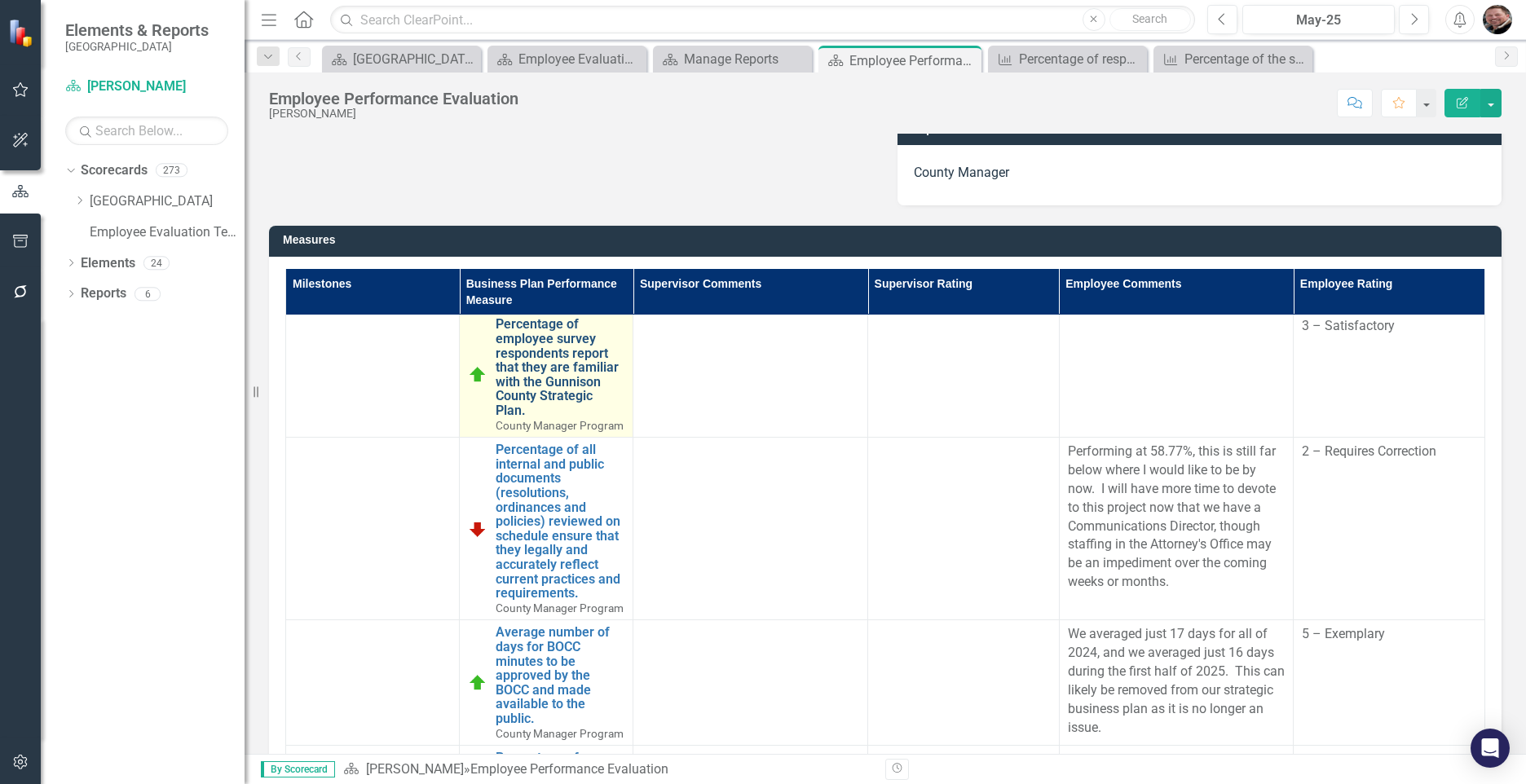
click at [566, 398] on link "Percentage of employee survey respondents report that they are familiar with th…" at bounding box center [560, 367] width 129 height 100
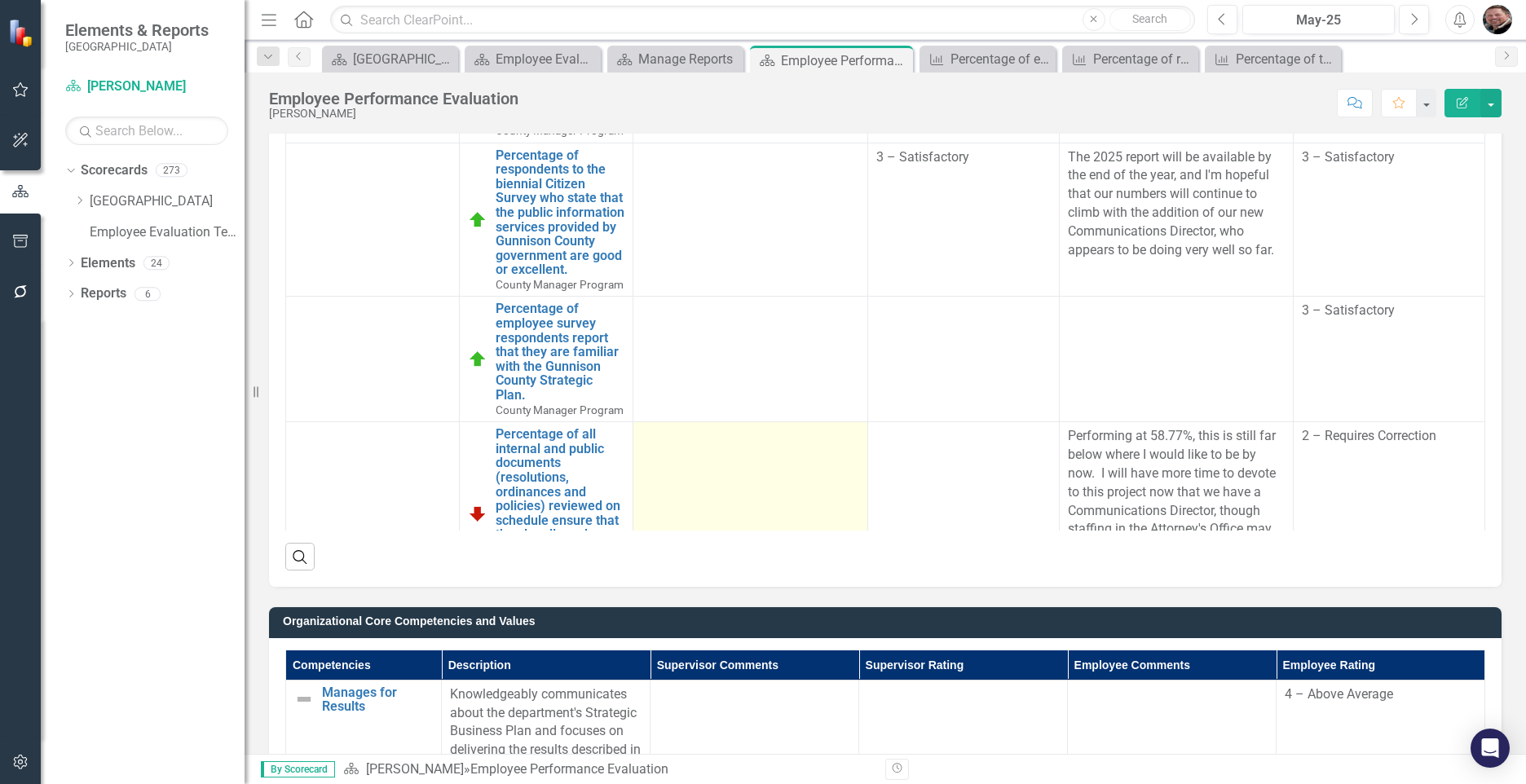
scroll to position [82, 0]
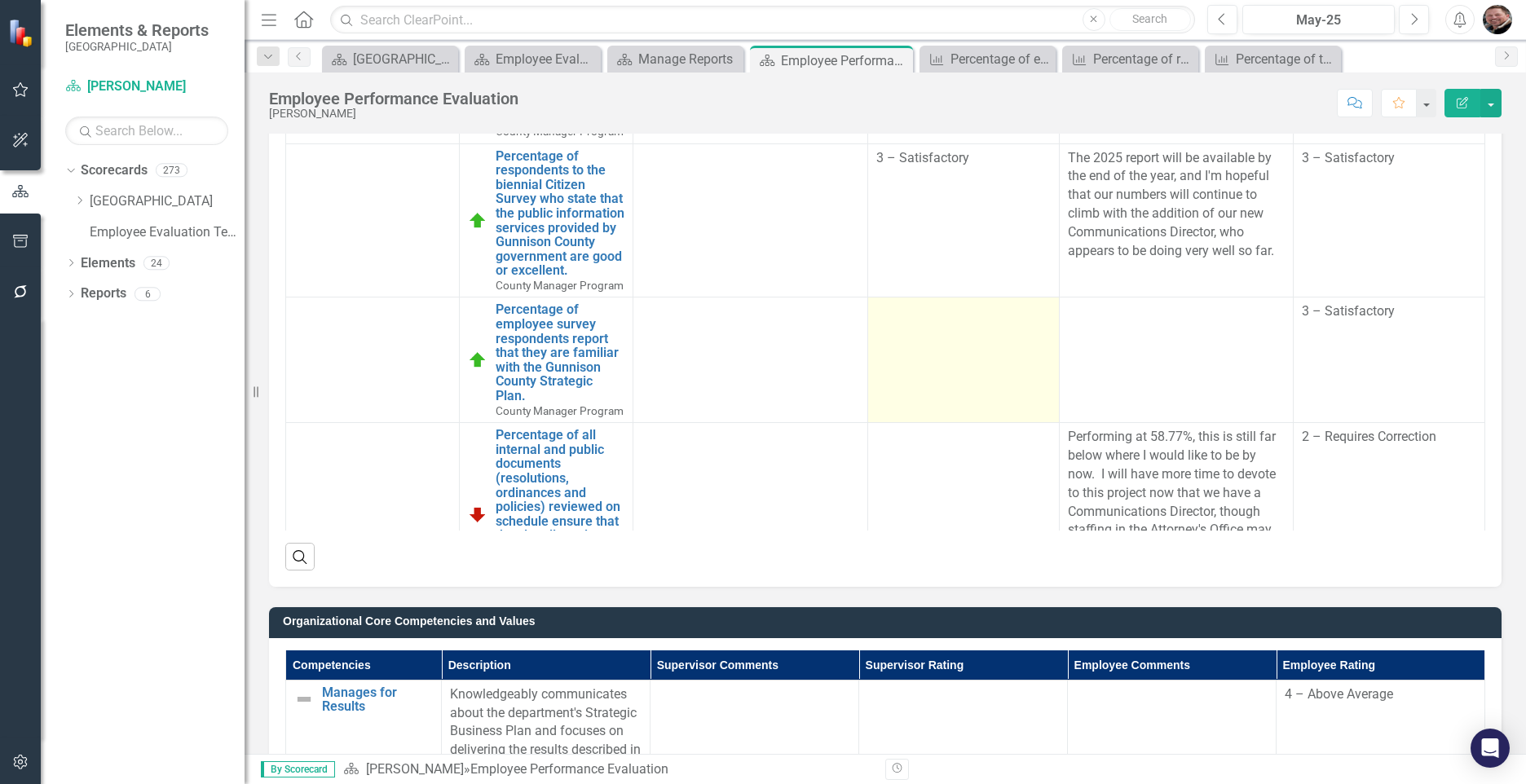
click at [958, 423] on td at bounding box center [964, 361] width 192 height 126
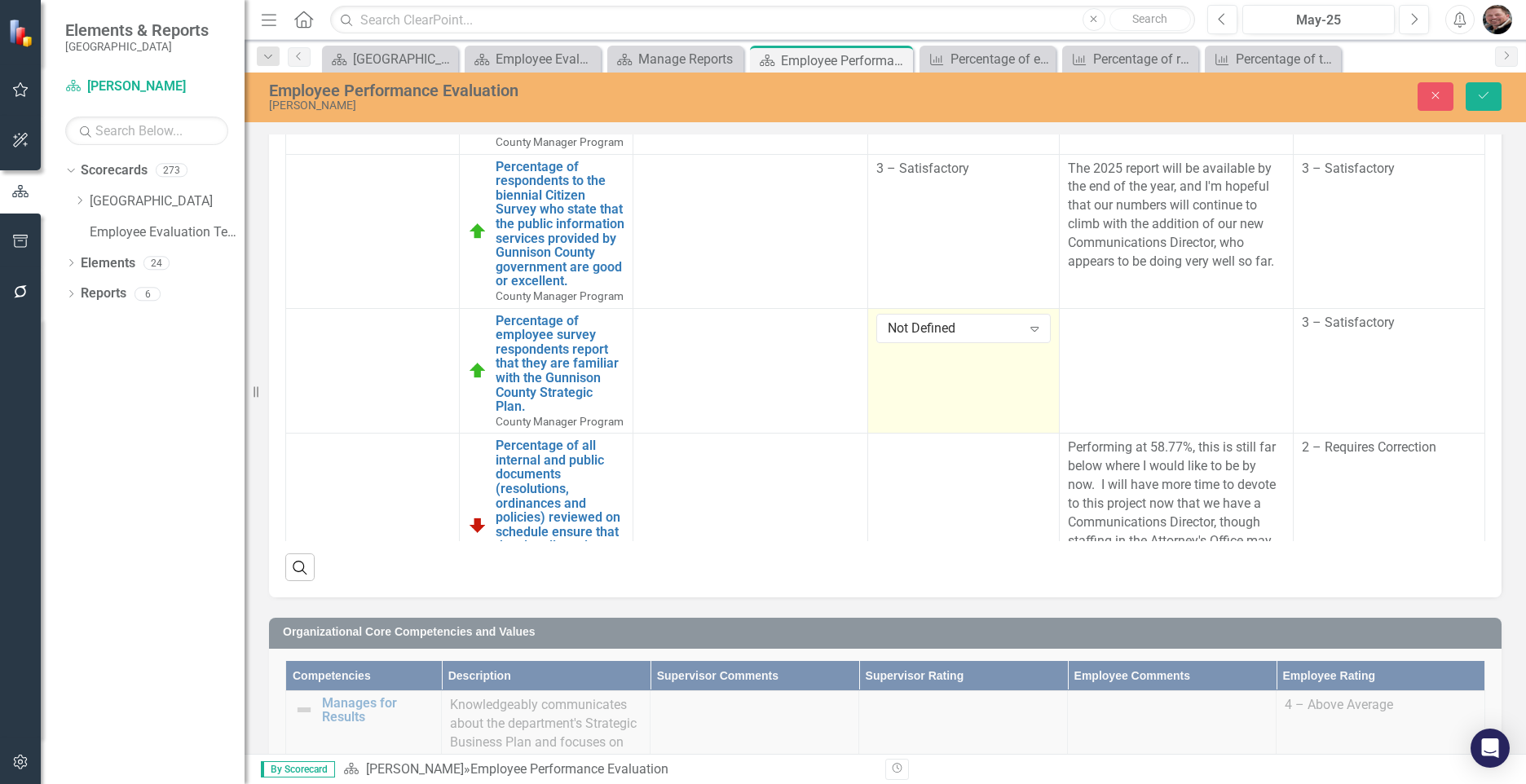
scroll to position [661, 0]
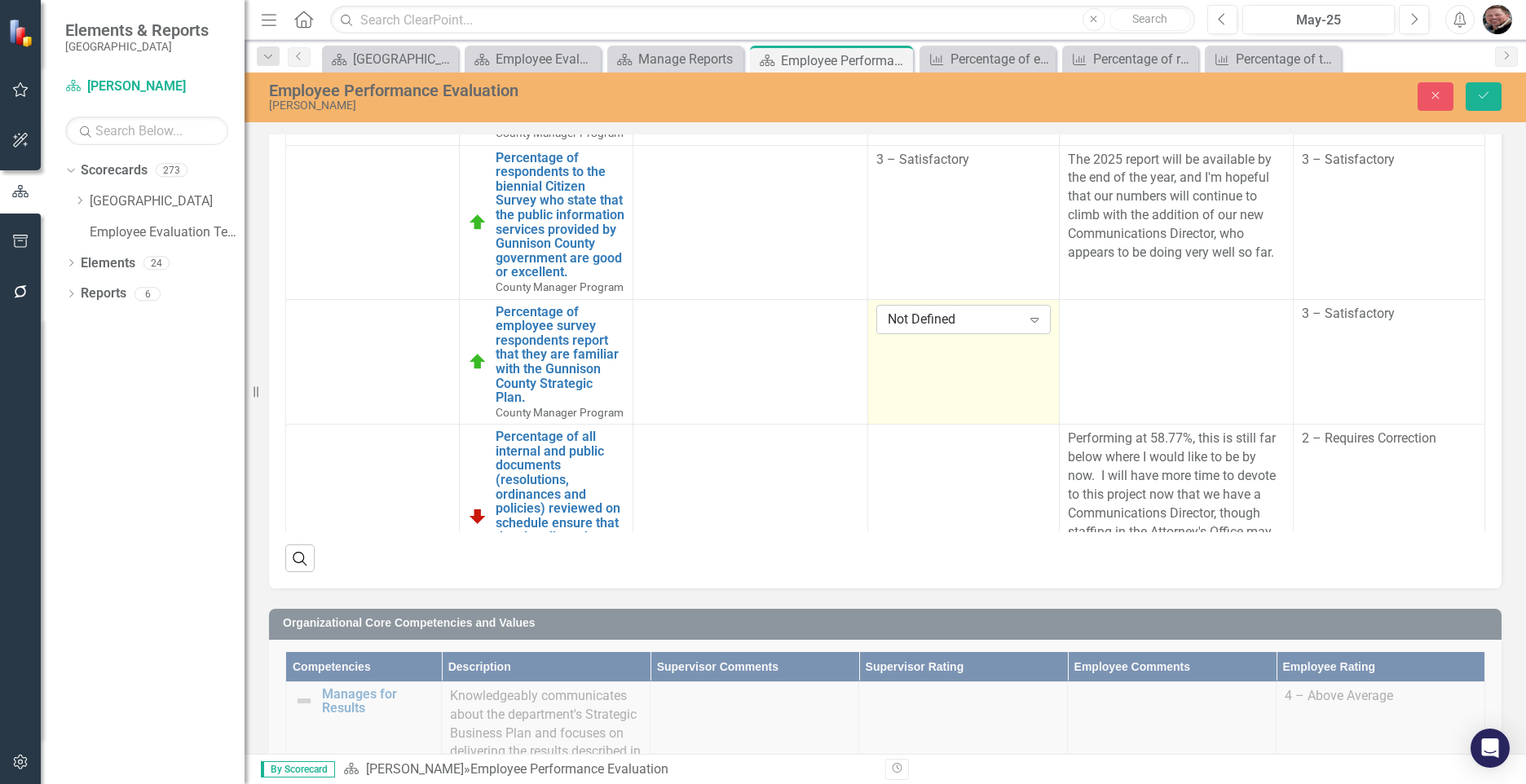
click at [1026, 326] on icon "Expand" at bounding box center [1034, 319] width 16 height 13
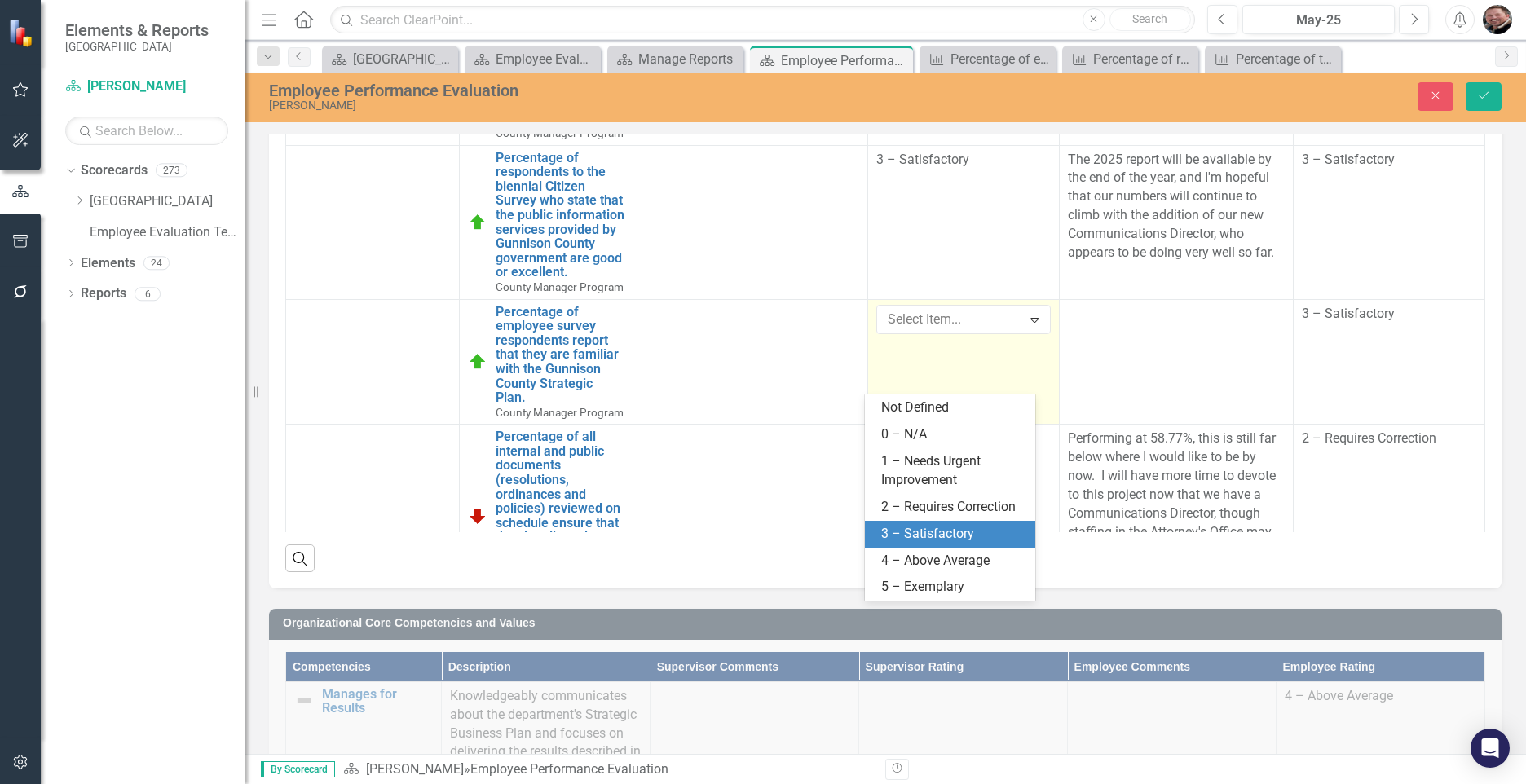
drag, startPoint x: 906, startPoint y: 527, endPoint x: 1023, endPoint y: 448, distance: 141.2
click at [905, 525] on div "3 – Satisfactory" at bounding box center [953, 534] width 145 height 19
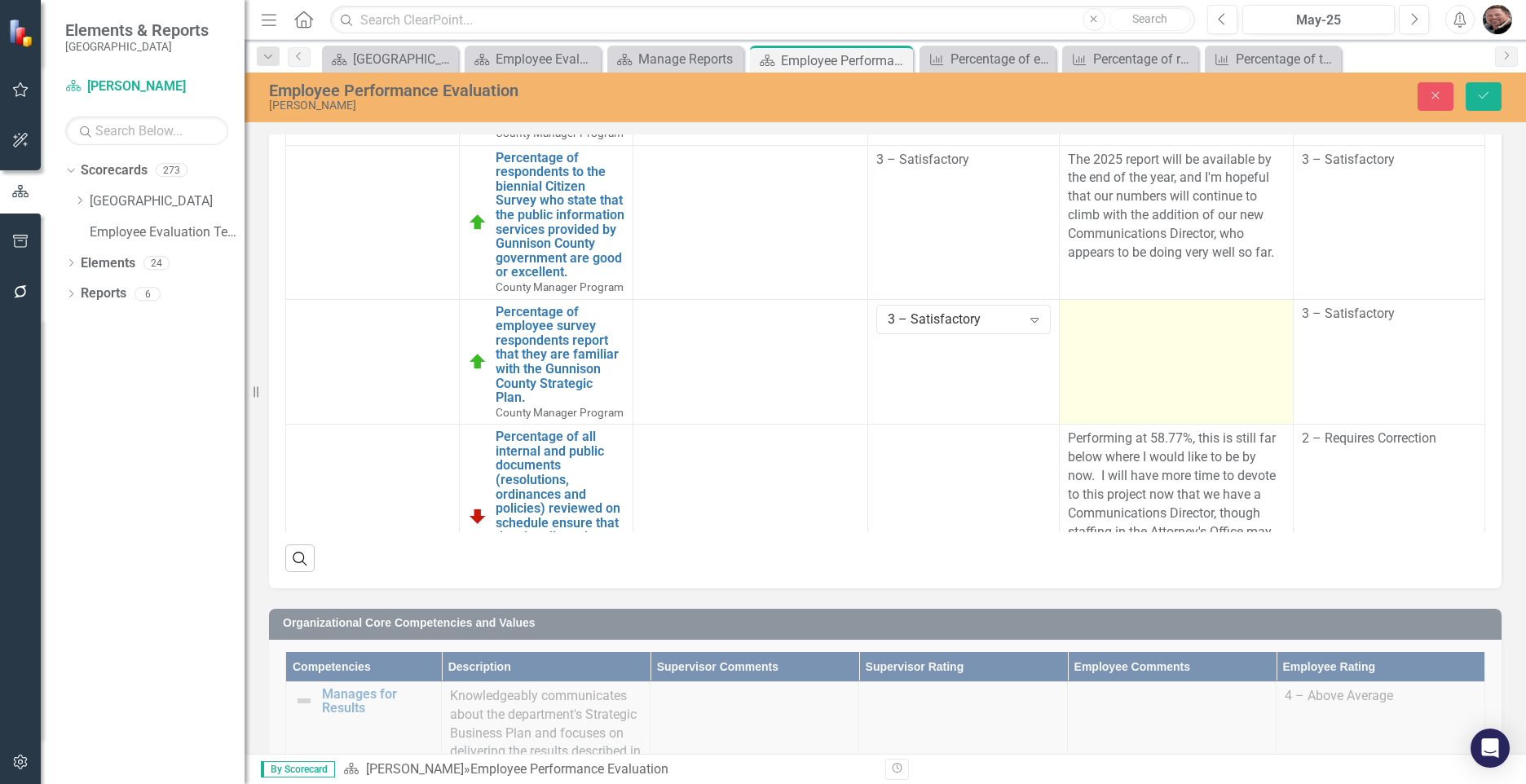
click at [1109, 410] on td at bounding box center [1177, 362] width 235 height 126
click at [1109, 411] on td at bounding box center [1177, 362] width 235 height 126
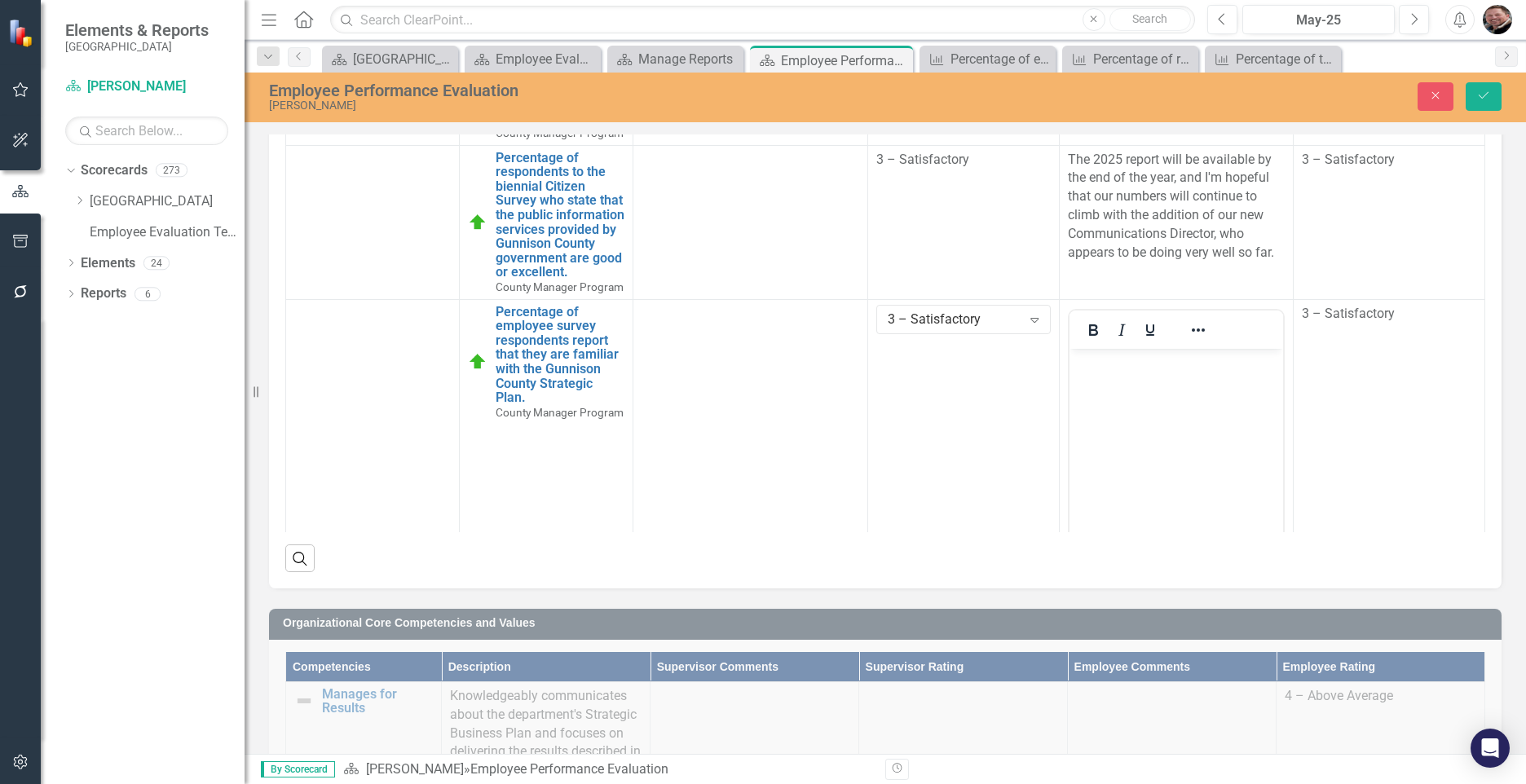
scroll to position [0, 0]
click at [1111, 364] on p "Rich Text Area. Press ALT-0 for help." at bounding box center [1176, 361] width 207 height 20
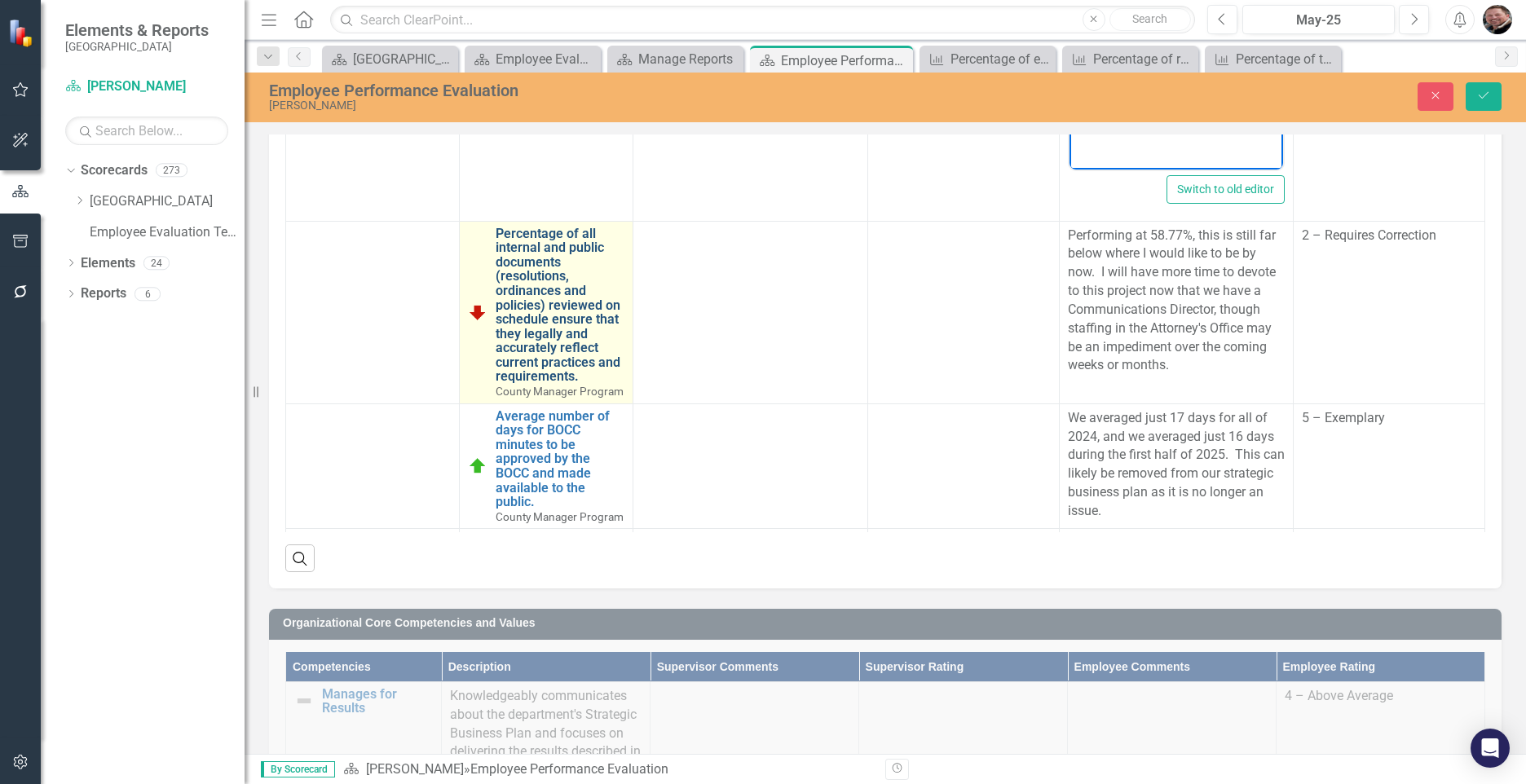
scroll to position [571, 0]
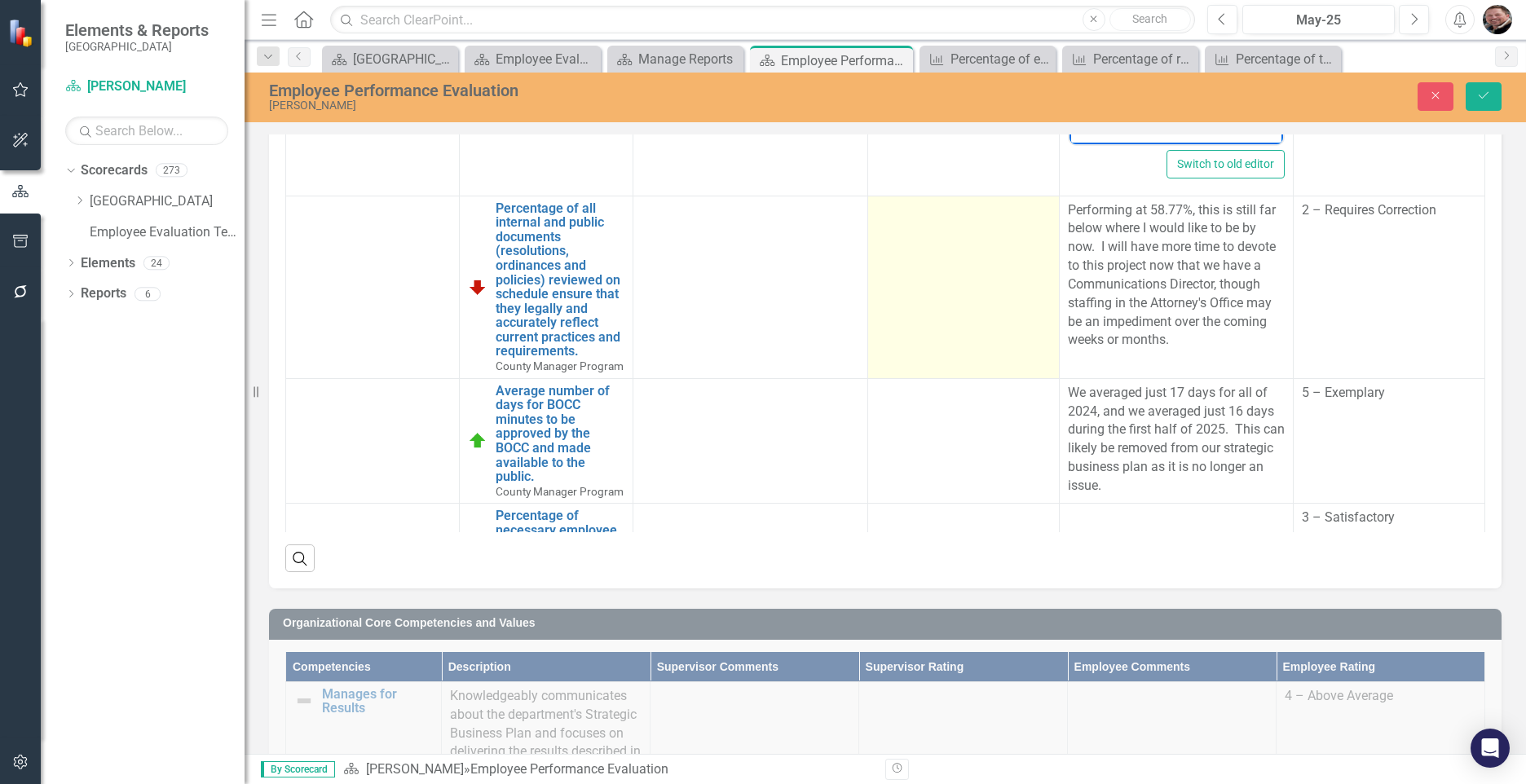
click at [967, 378] on td at bounding box center [964, 286] width 192 height 182
click at [1030, 220] on icon at bounding box center [1034, 216] width 8 height 5
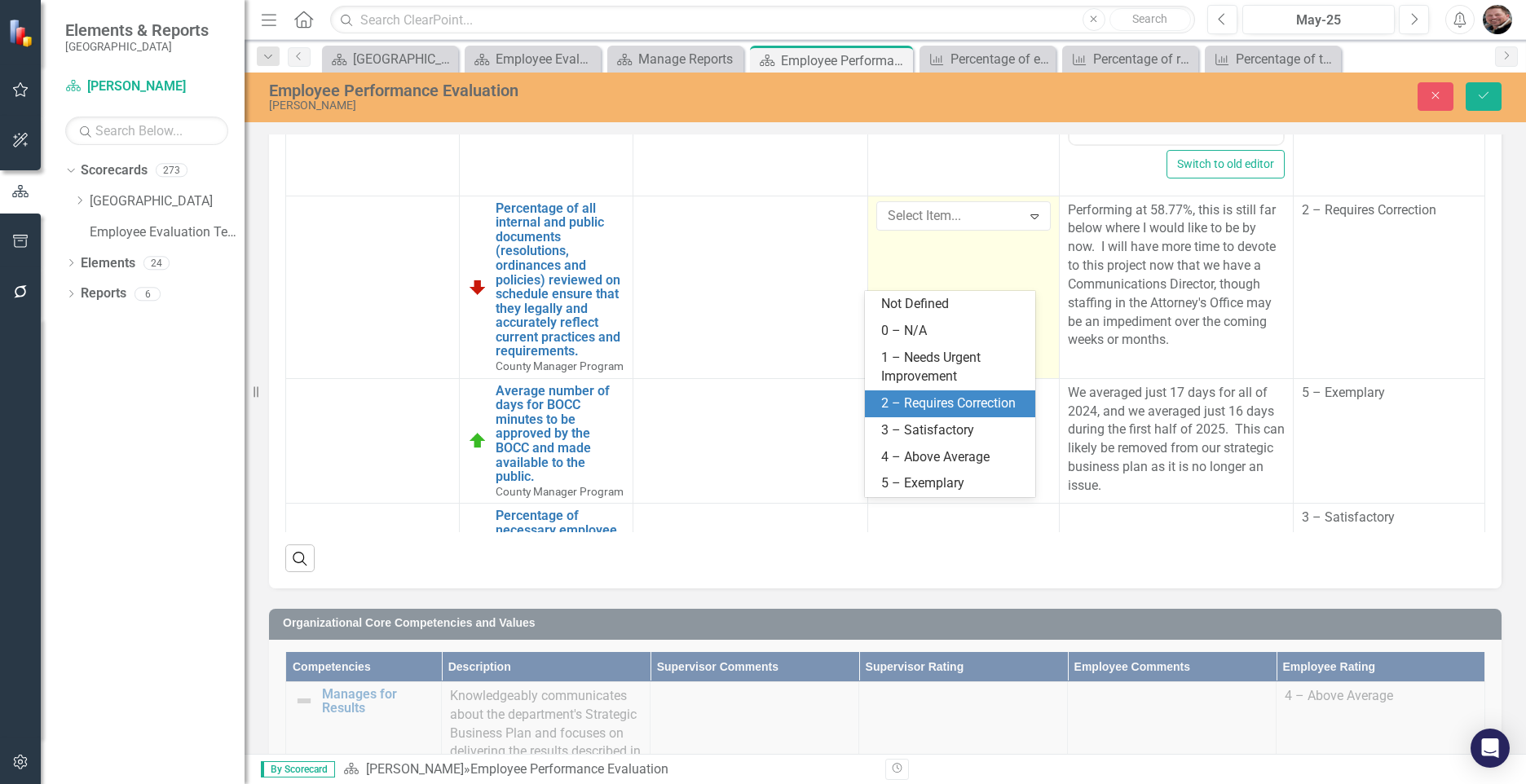
click at [926, 395] on div "2 – Requires Correction" at bounding box center [953, 404] width 145 height 19
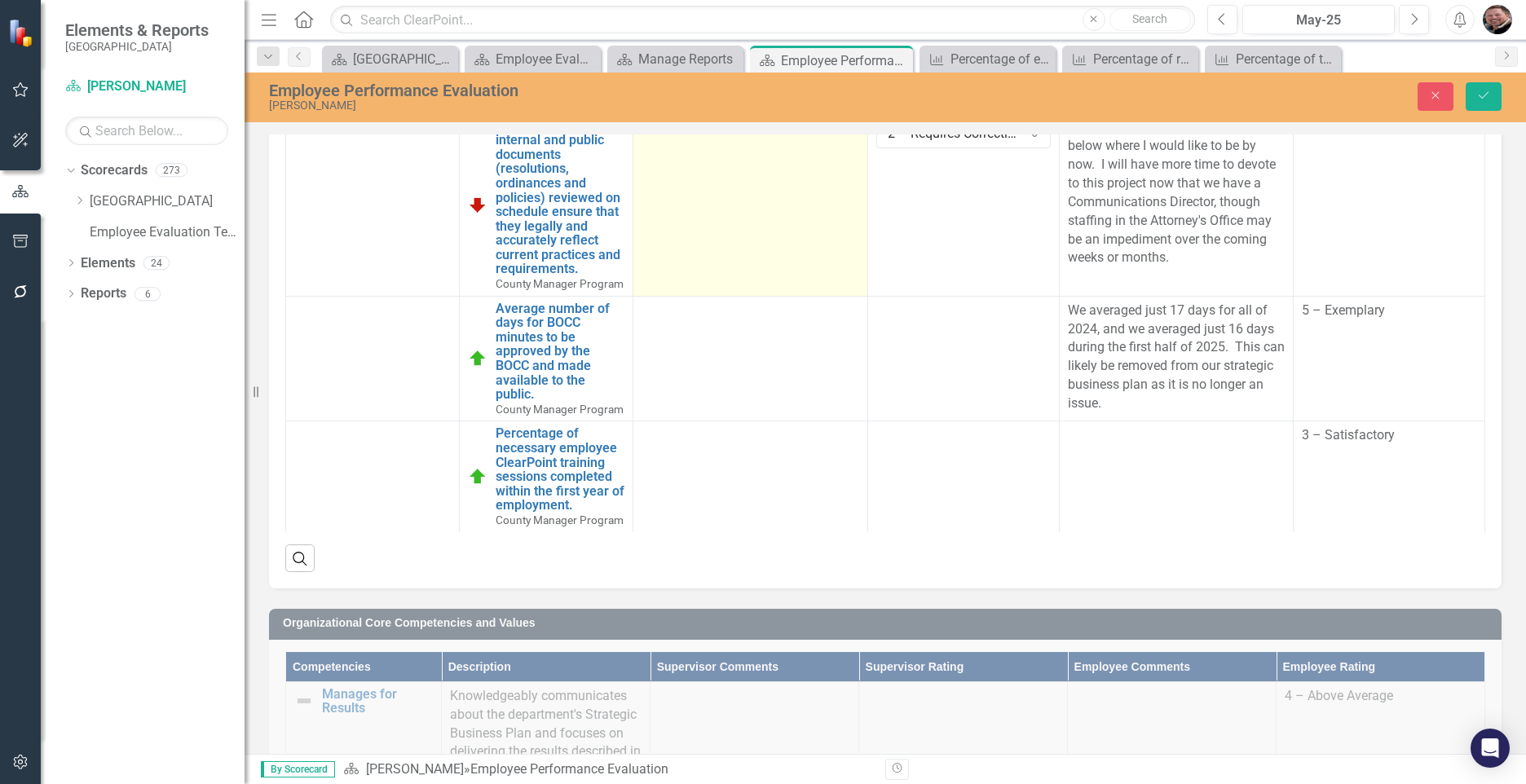
scroll to position [733, 0]
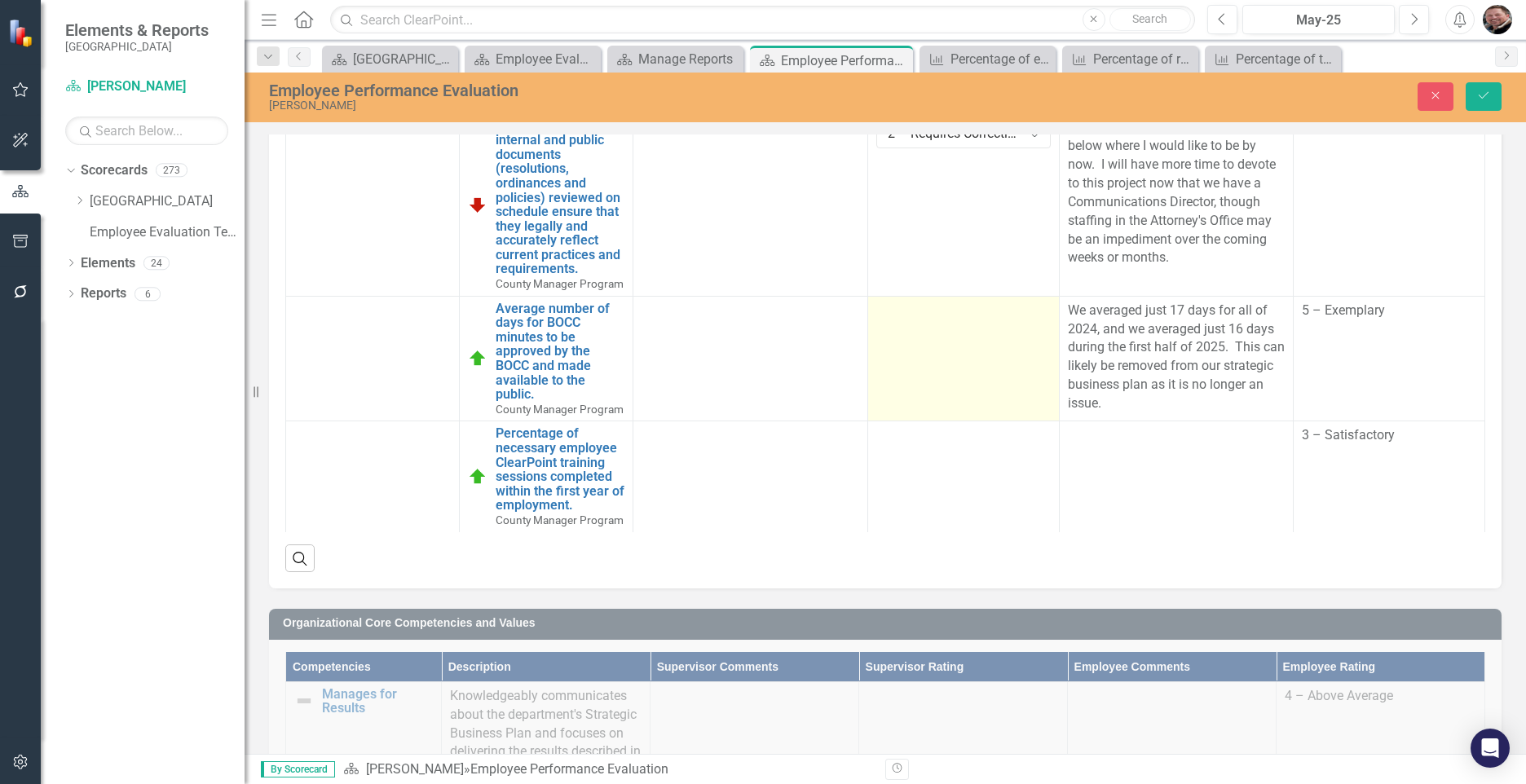
click at [941, 384] on td at bounding box center [964, 359] width 192 height 126
click at [943, 384] on td at bounding box center [964, 359] width 192 height 126
click at [1026, 310] on icon "Expand" at bounding box center [1034, 316] width 16 height 13
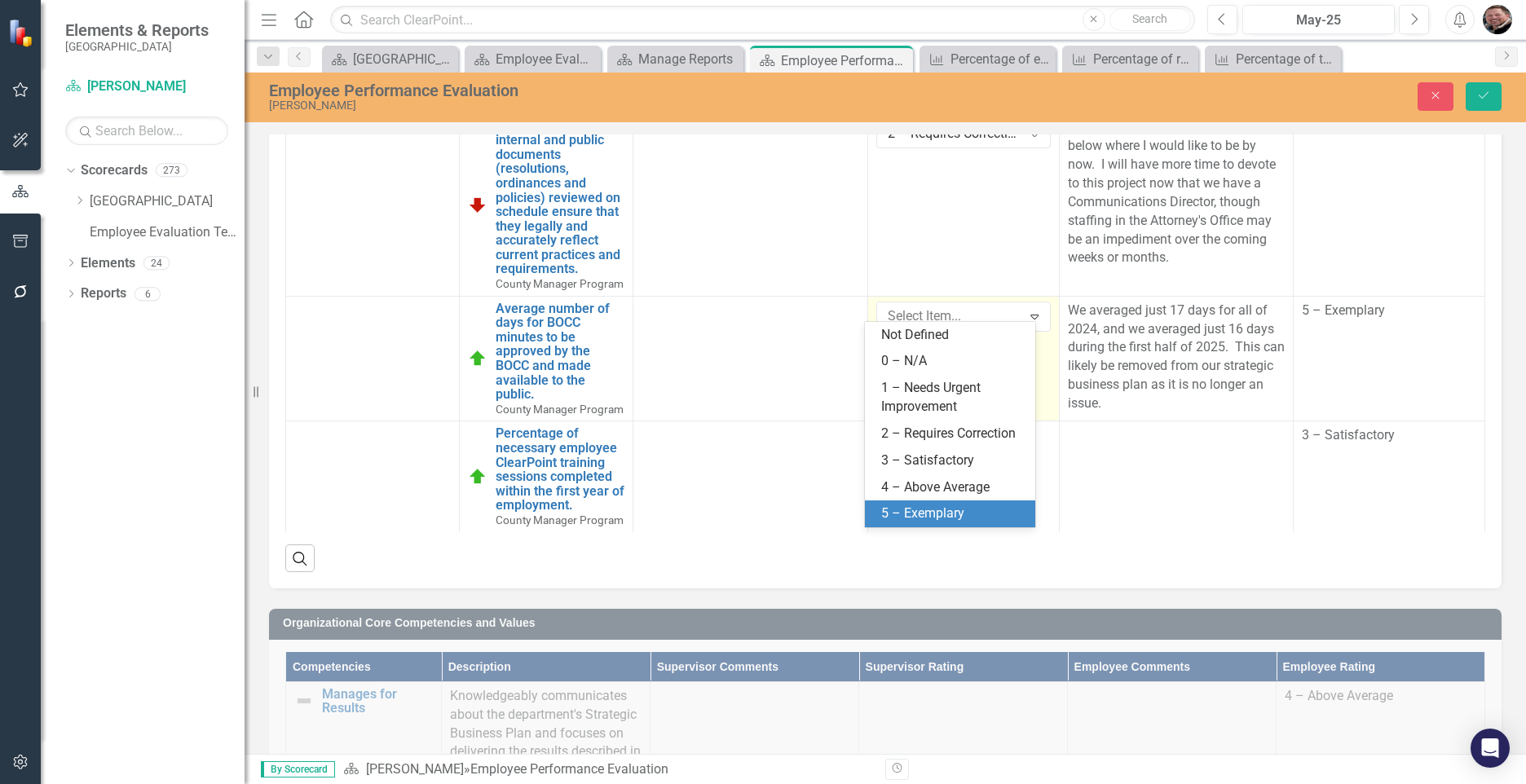
drag, startPoint x: 938, startPoint y: 504, endPoint x: 924, endPoint y: 501, distance: 14.3
click at [933, 501] on div "5 – Exemplary" at bounding box center [949, 514] width 170 height 27
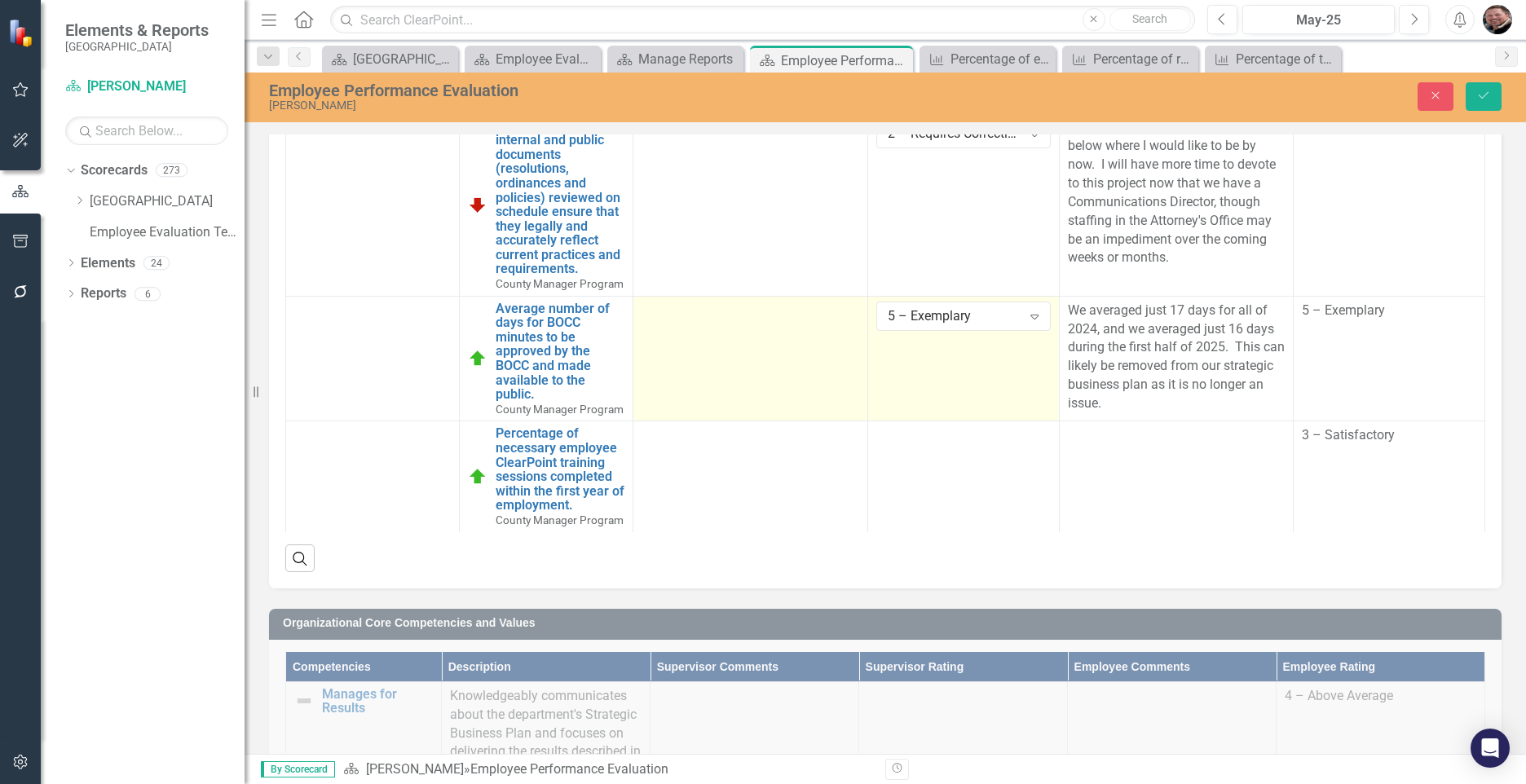
click at [745, 381] on td at bounding box center [750, 359] width 235 height 126
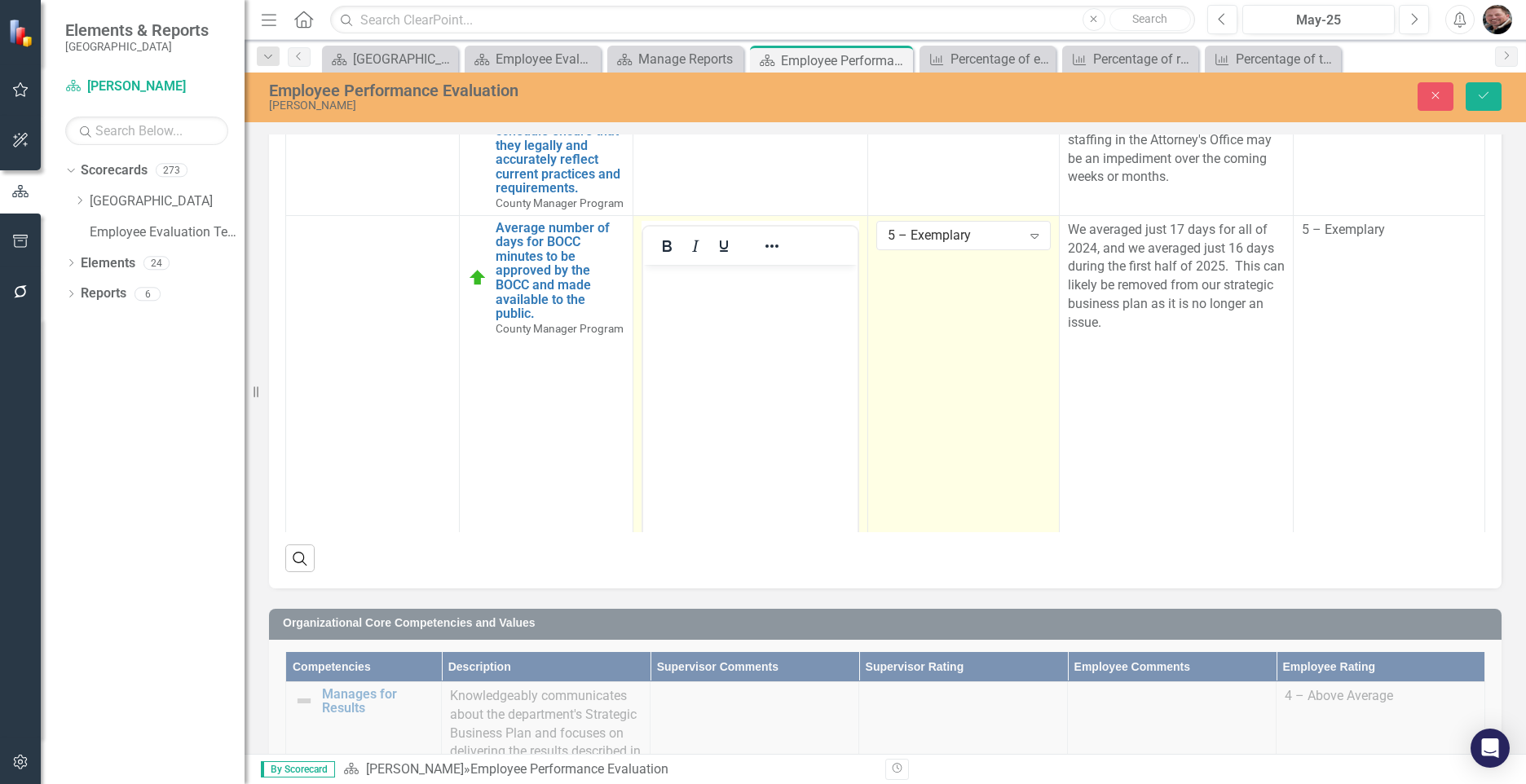
scroll to position [0, 0]
click at [724, 300] on body "Rich Text Area. Press ALT-0 for help." at bounding box center [750, 386] width 214 height 244
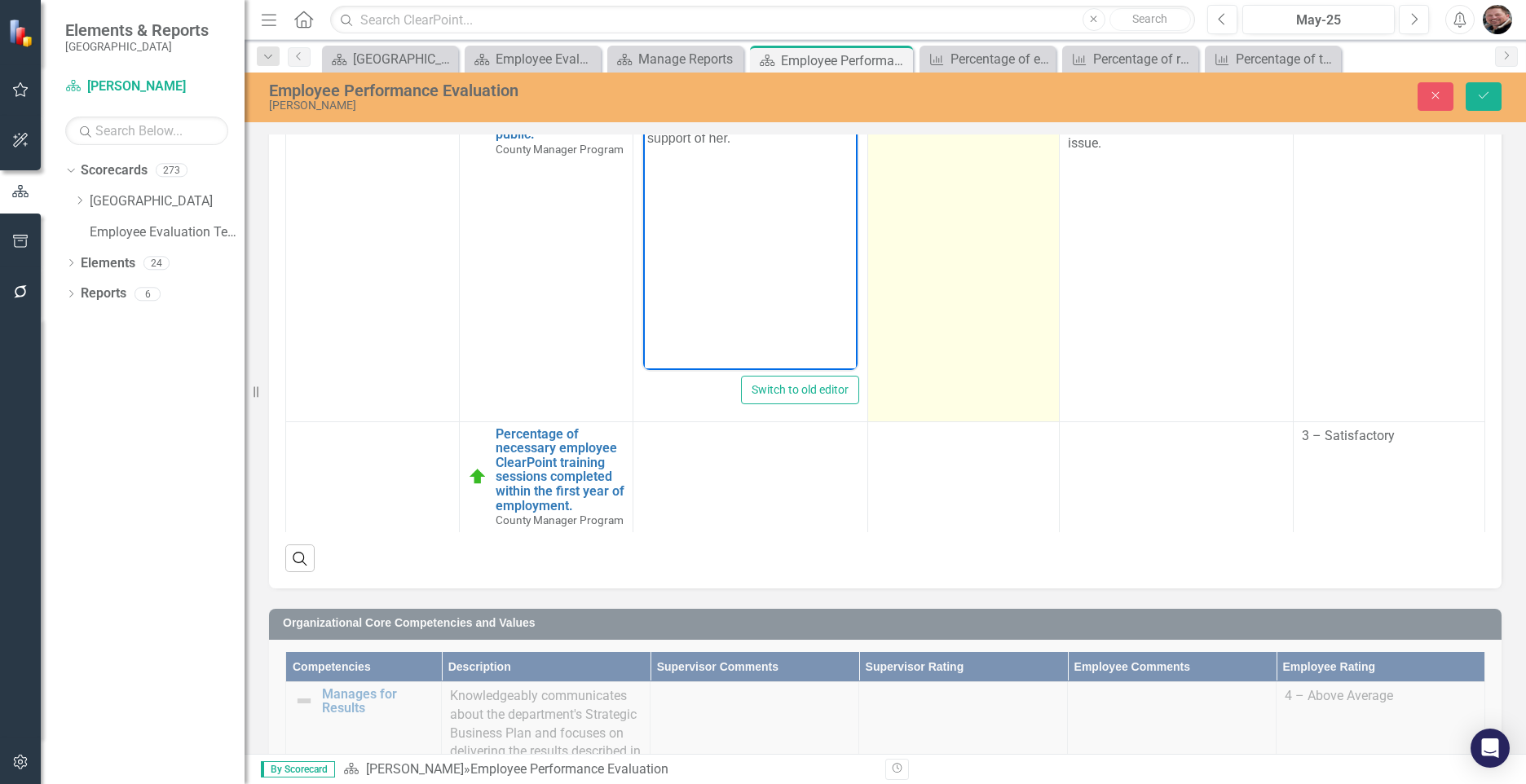
scroll to position [1007, 0]
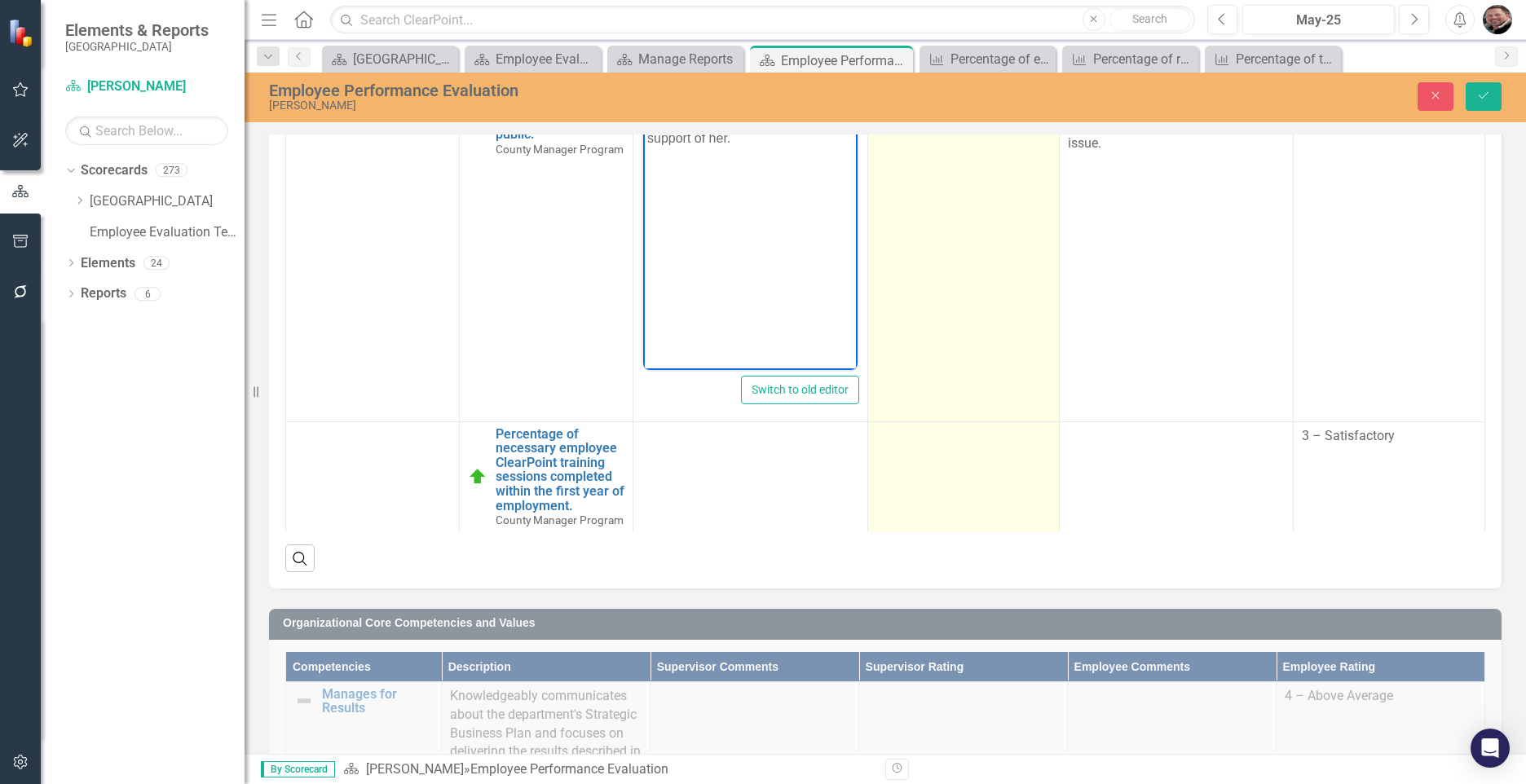
click at [943, 453] on td at bounding box center [964, 477] width 192 height 111
click at [942, 454] on td at bounding box center [964, 477] width 192 height 111
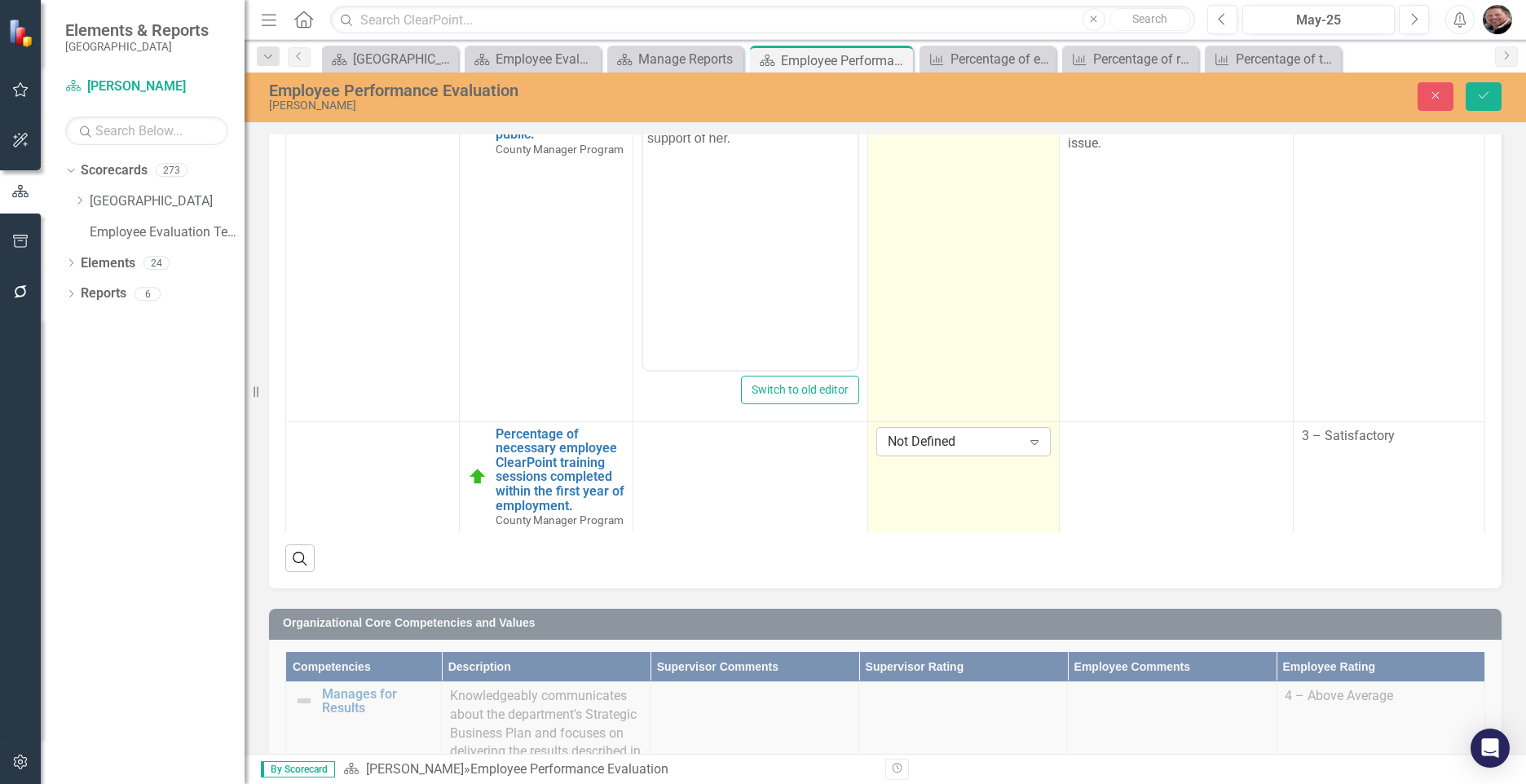
click at [1026, 436] on icon "Expand" at bounding box center [1034, 442] width 16 height 13
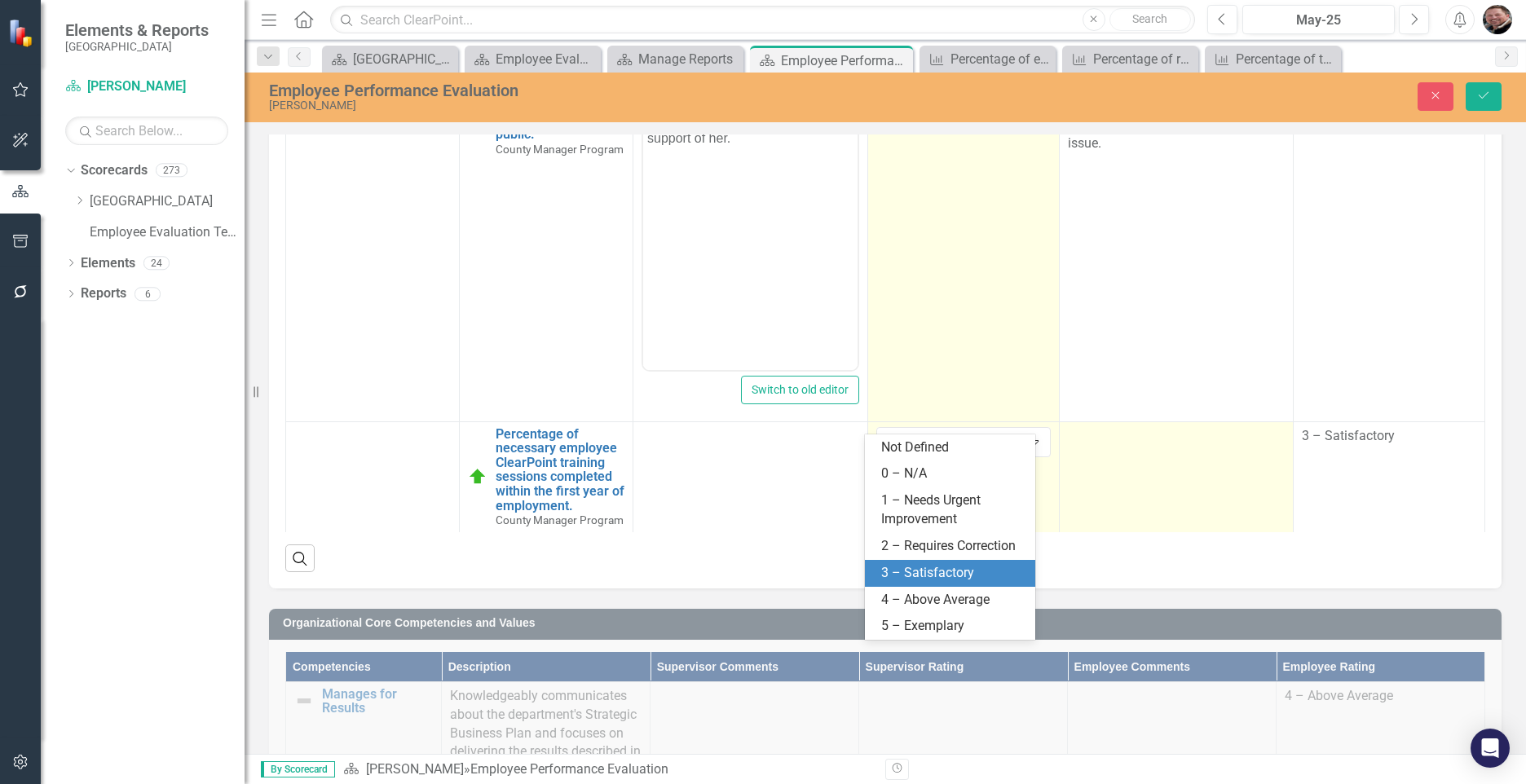
drag, startPoint x: 920, startPoint y: 570, endPoint x: 1055, endPoint y: 487, distance: 158.5
click at [924, 570] on div "3 – Satisfactory" at bounding box center [953, 574] width 145 height 19
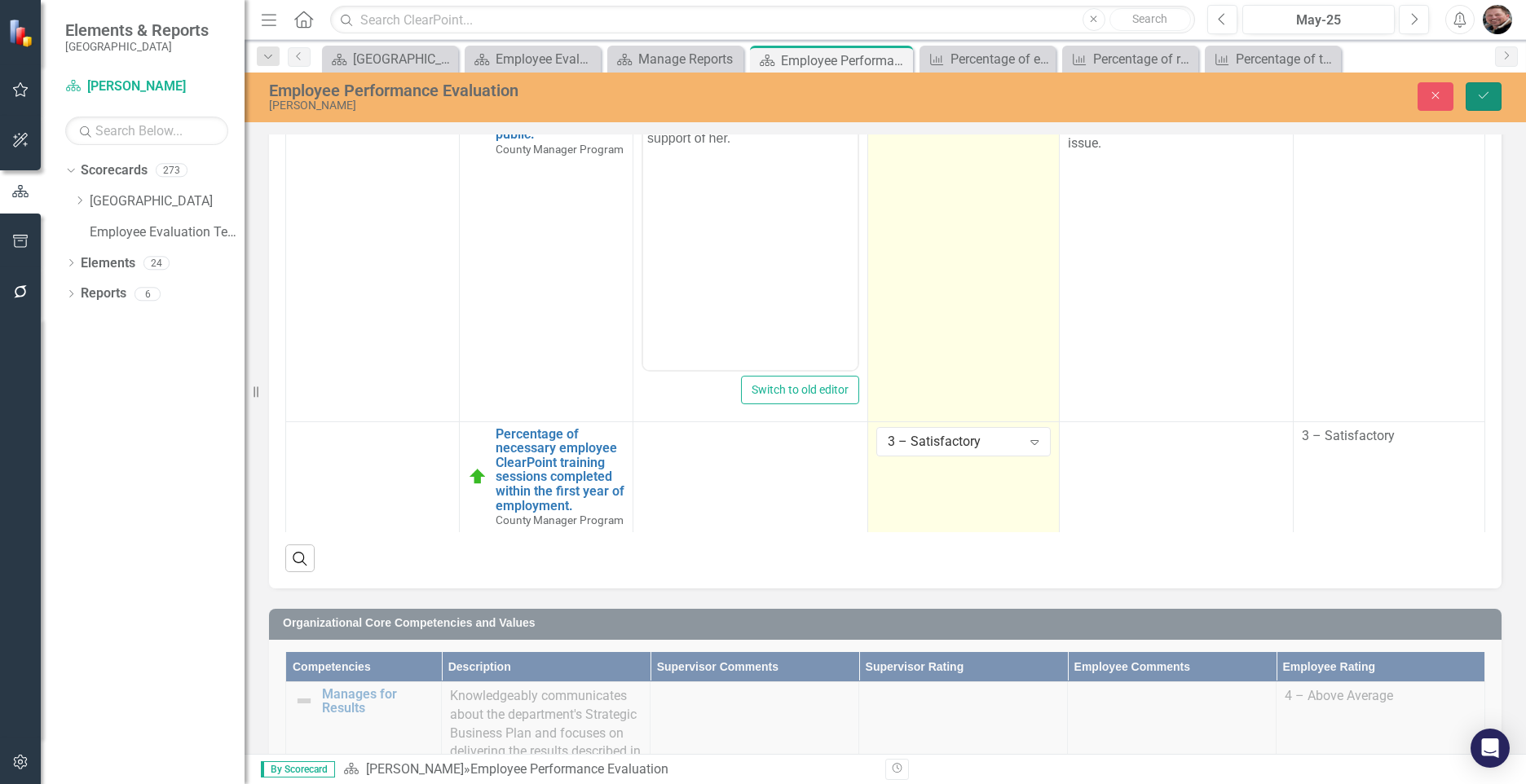
click at [1190, 96] on icon "Save" at bounding box center [1484, 95] width 15 height 11
